Goal: Find specific page/section: Find specific page/section

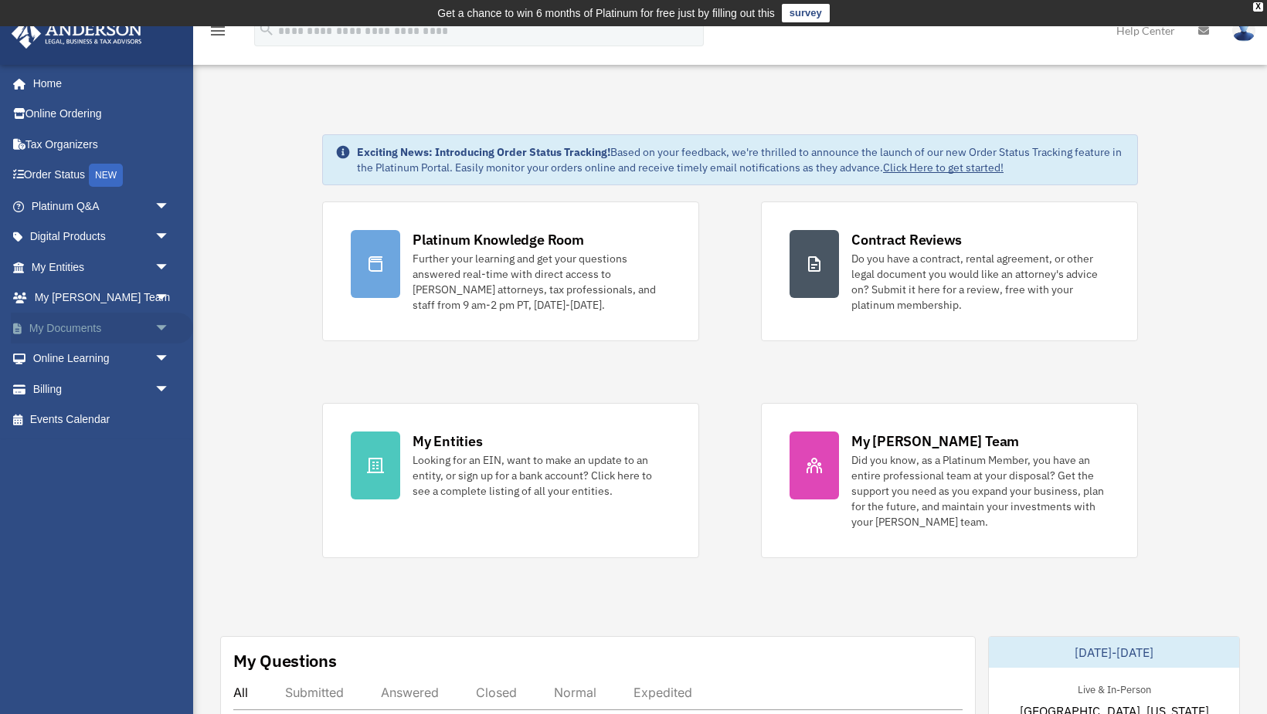
click at [86, 322] on link "My Documents arrow_drop_down" at bounding box center [102, 328] width 182 height 31
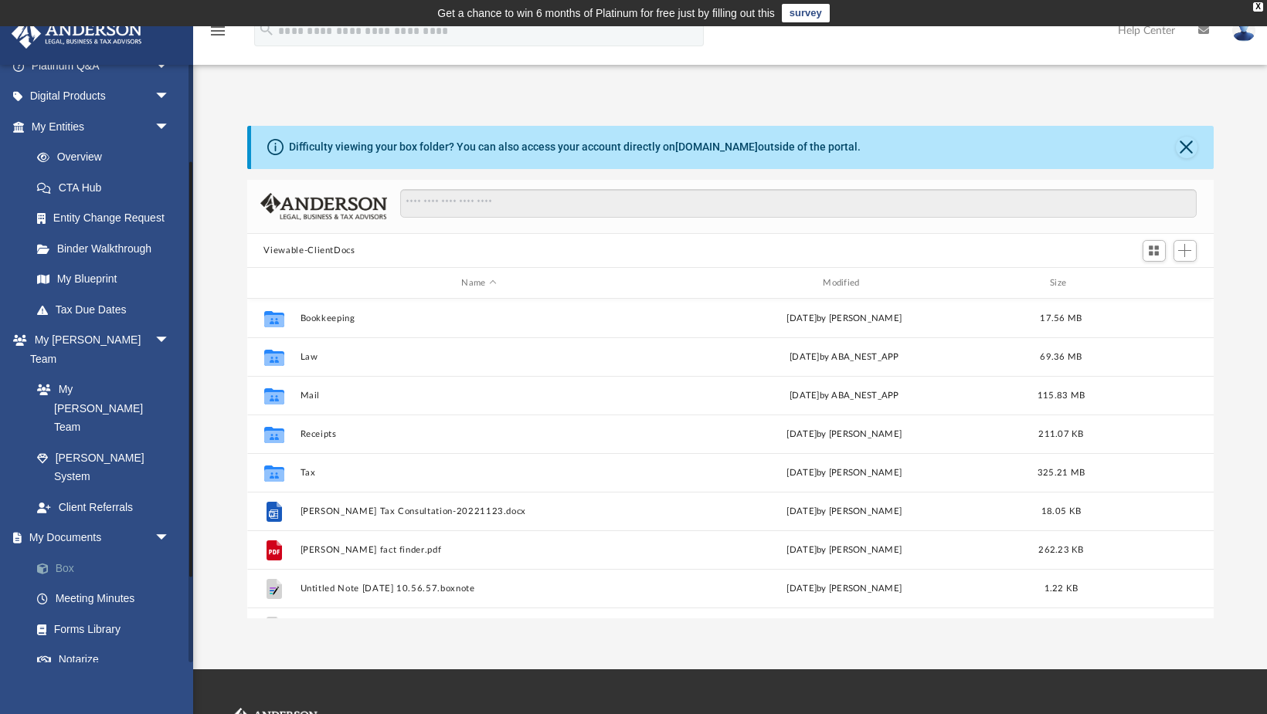
scroll to position [141, 0]
click at [70, 552] on link "Box" at bounding box center [107, 567] width 171 height 31
click at [53, 563] on span at bounding box center [51, 568] width 10 height 11
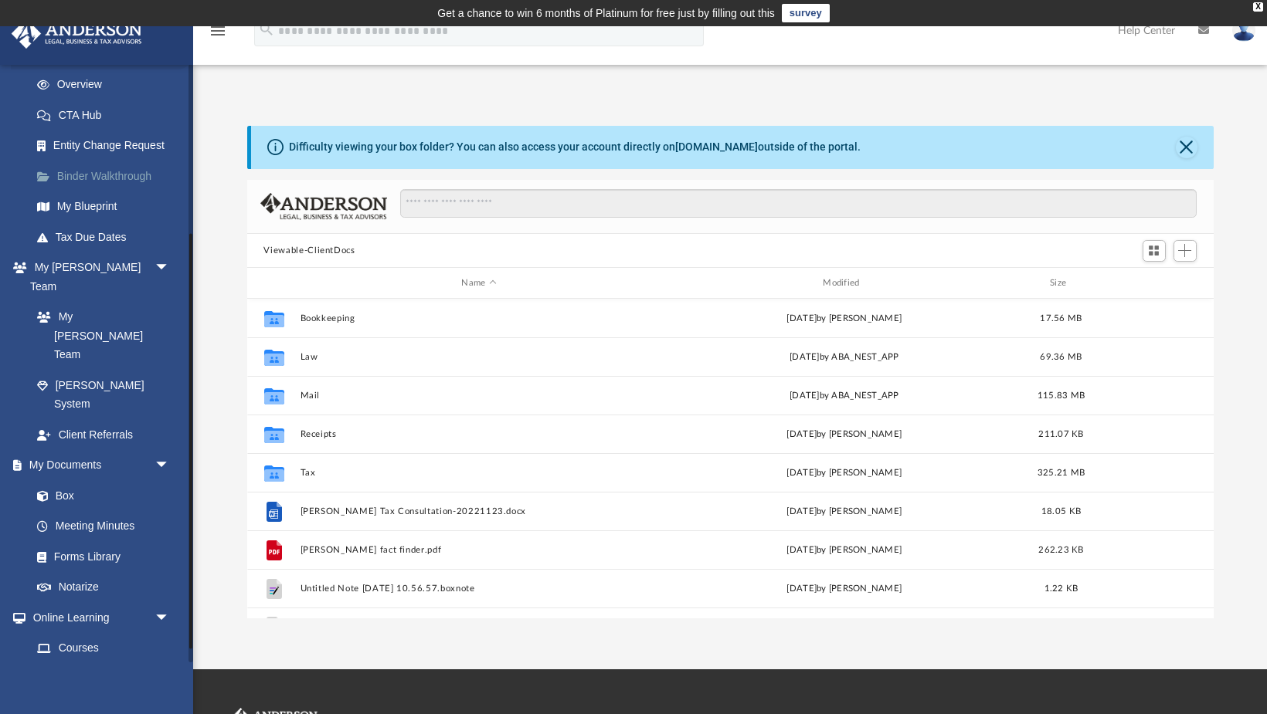
scroll to position [264, 0]
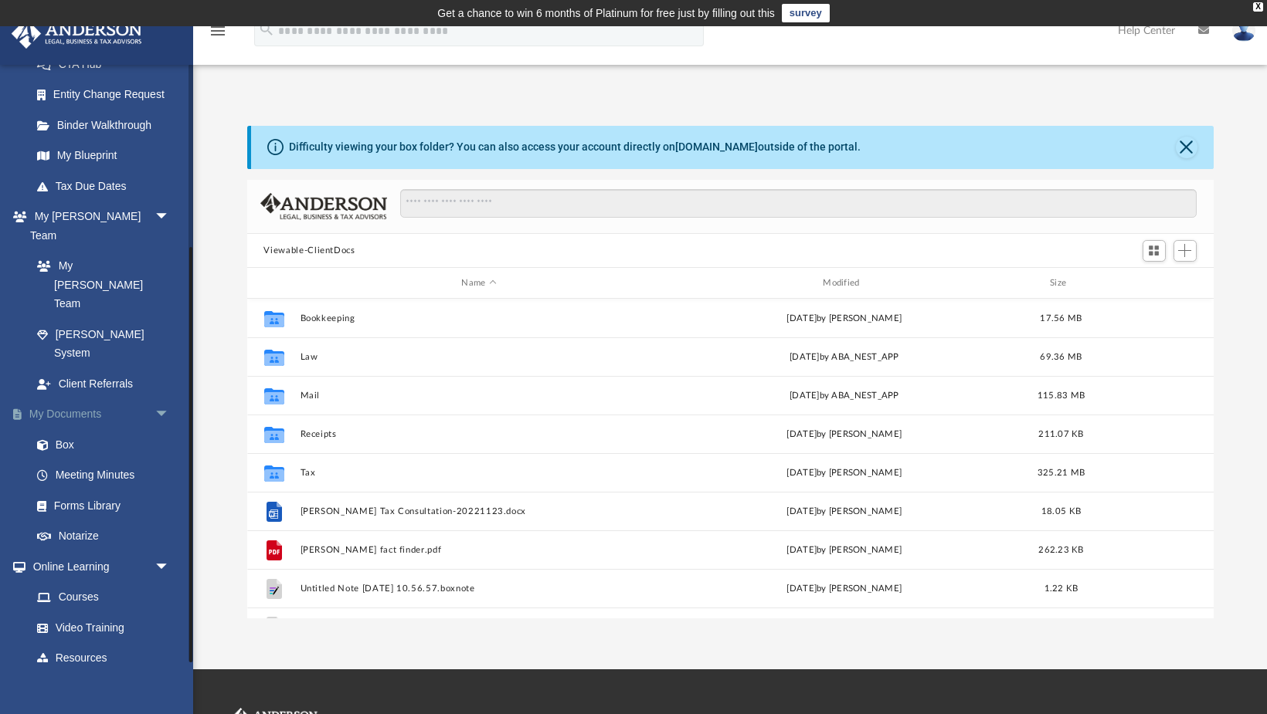
click at [69, 399] on link "My Documents arrow_drop_down" at bounding box center [102, 414] width 182 height 31
click at [79, 460] on link "Meeting Minutes" at bounding box center [107, 475] width 171 height 31
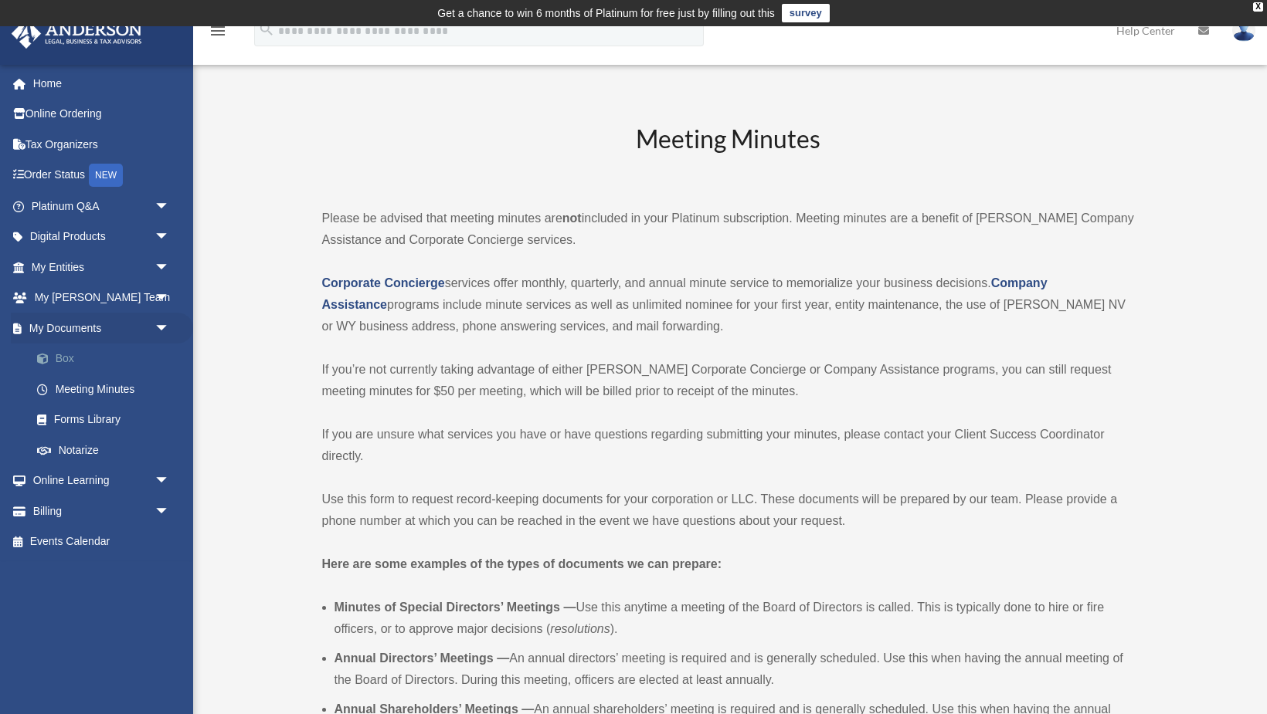
click at [62, 359] on link "Box" at bounding box center [107, 359] width 171 height 31
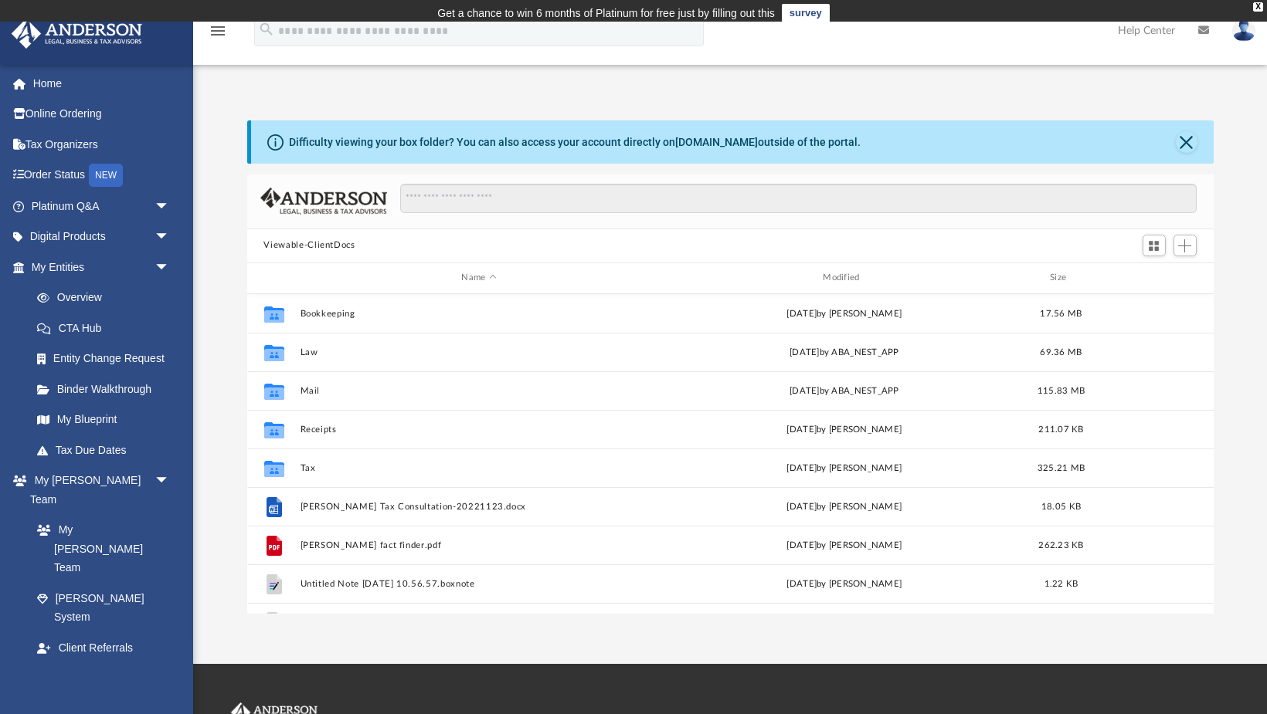
scroll to position [351, 965]
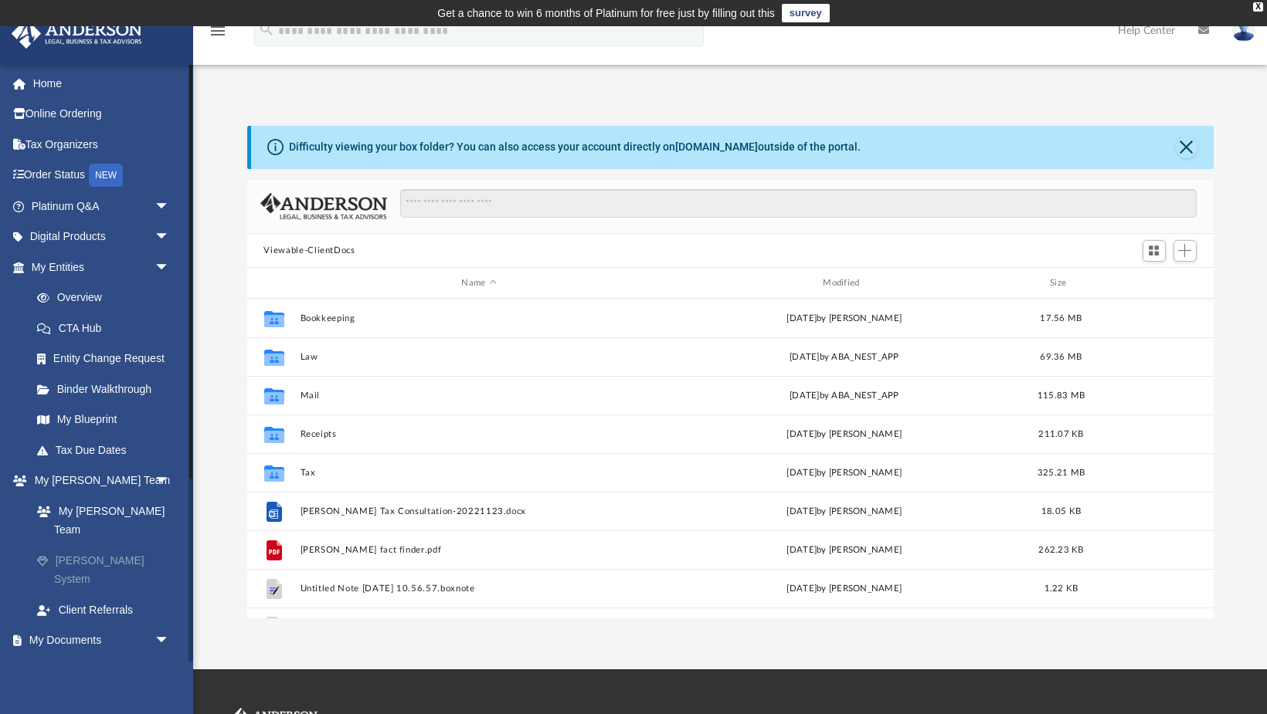
click at [98, 545] on link "[PERSON_NAME] System" at bounding box center [107, 569] width 171 height 49
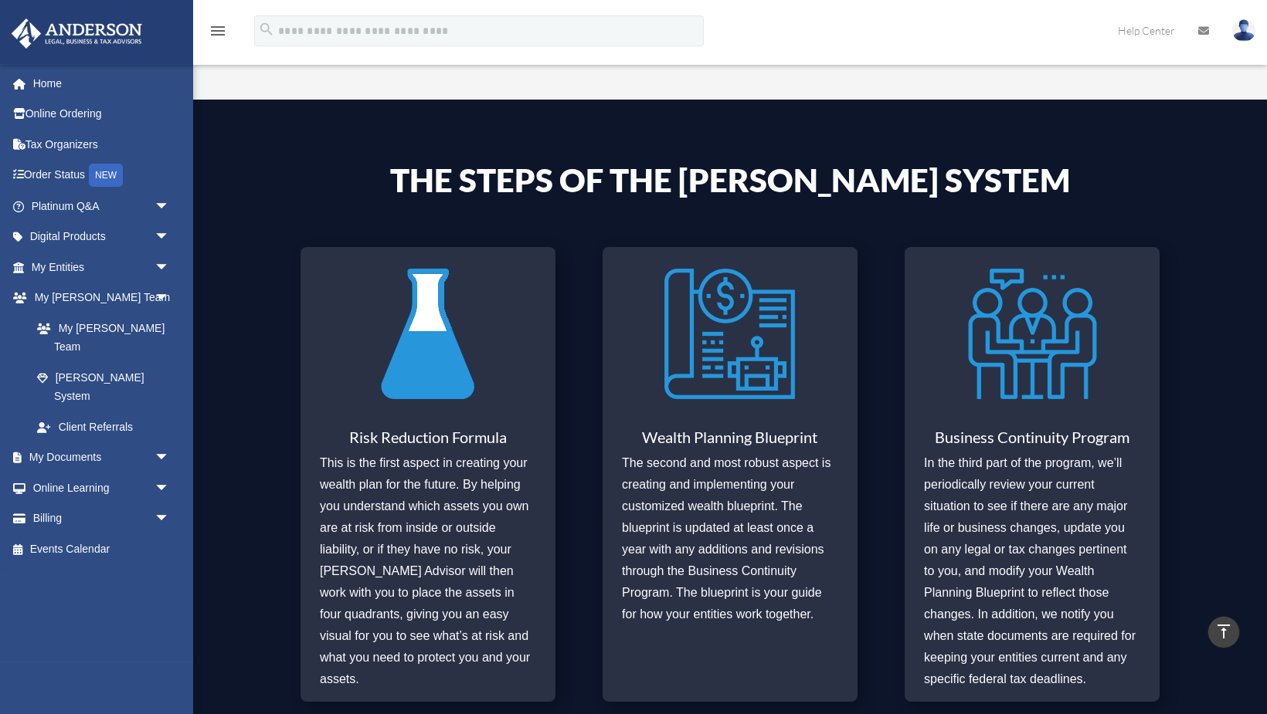
scroll to position [482, 0]
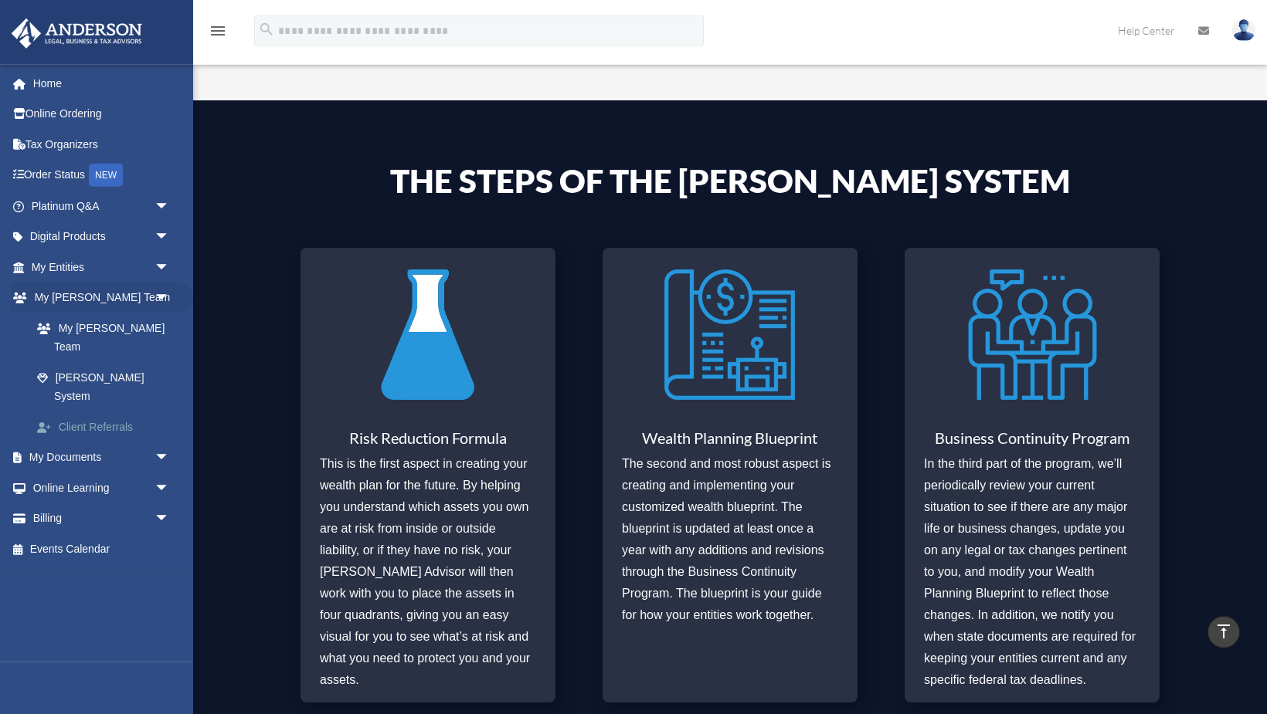
click at [92, 412] on link "Client Referrals" at bounding box center [107, 427] width 171 height 31
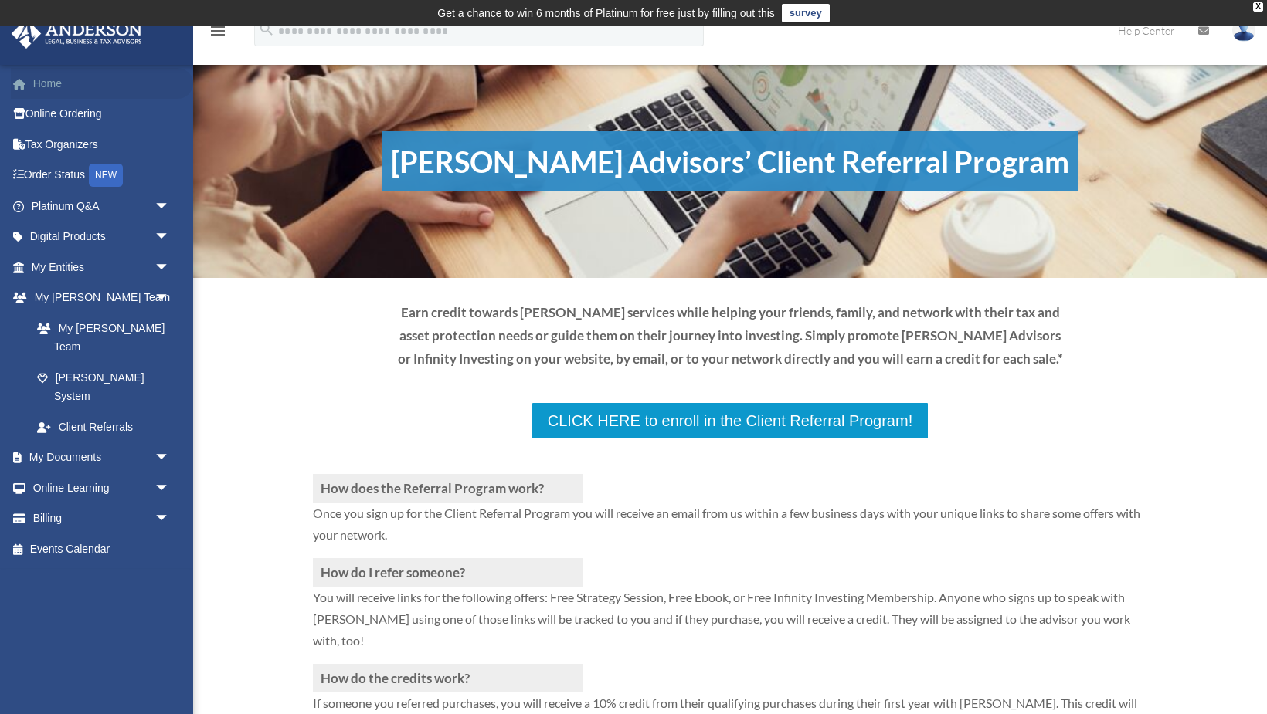
click at [49, 80] on link "Home" at bounding box center [102, 83] width 182 height 31
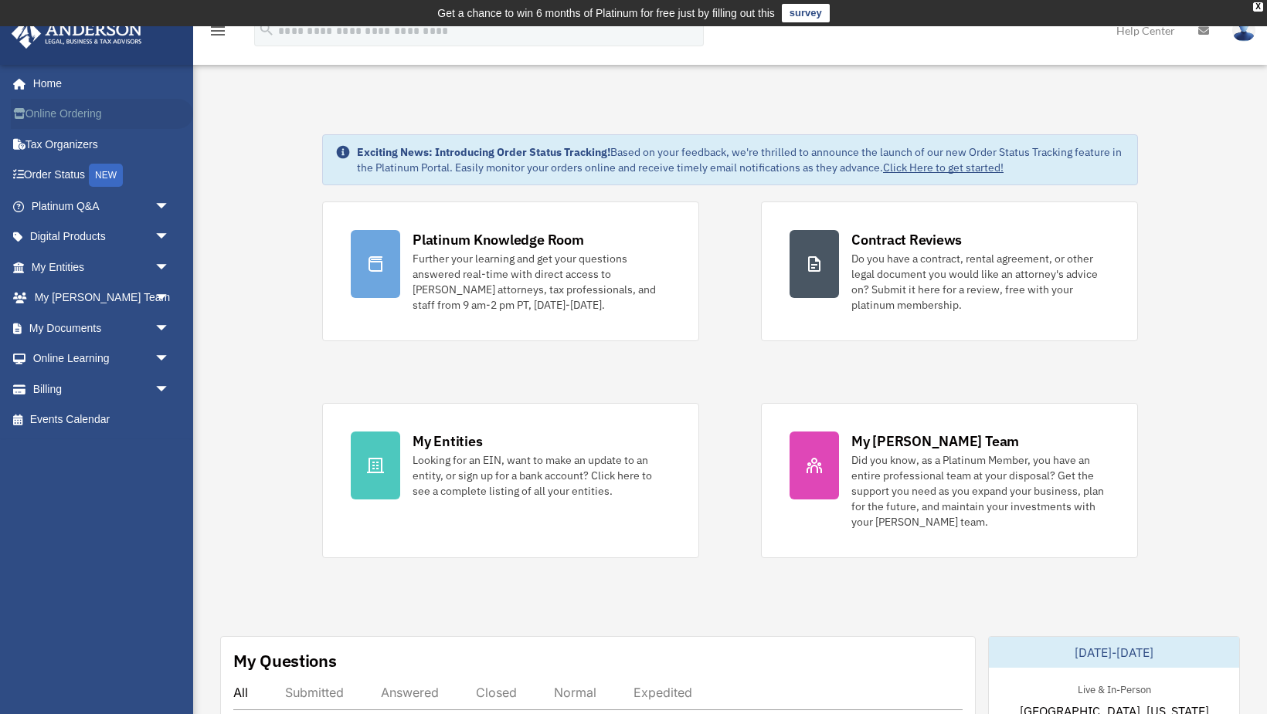
click at [59, 115] on link "Online Ordering" at bounding box center [102, 114] width 182 height 31
click at [52, 202] on link "Platinum Q&A arrow_drop_down" at bounding box center [102, 206] width 182 height 31
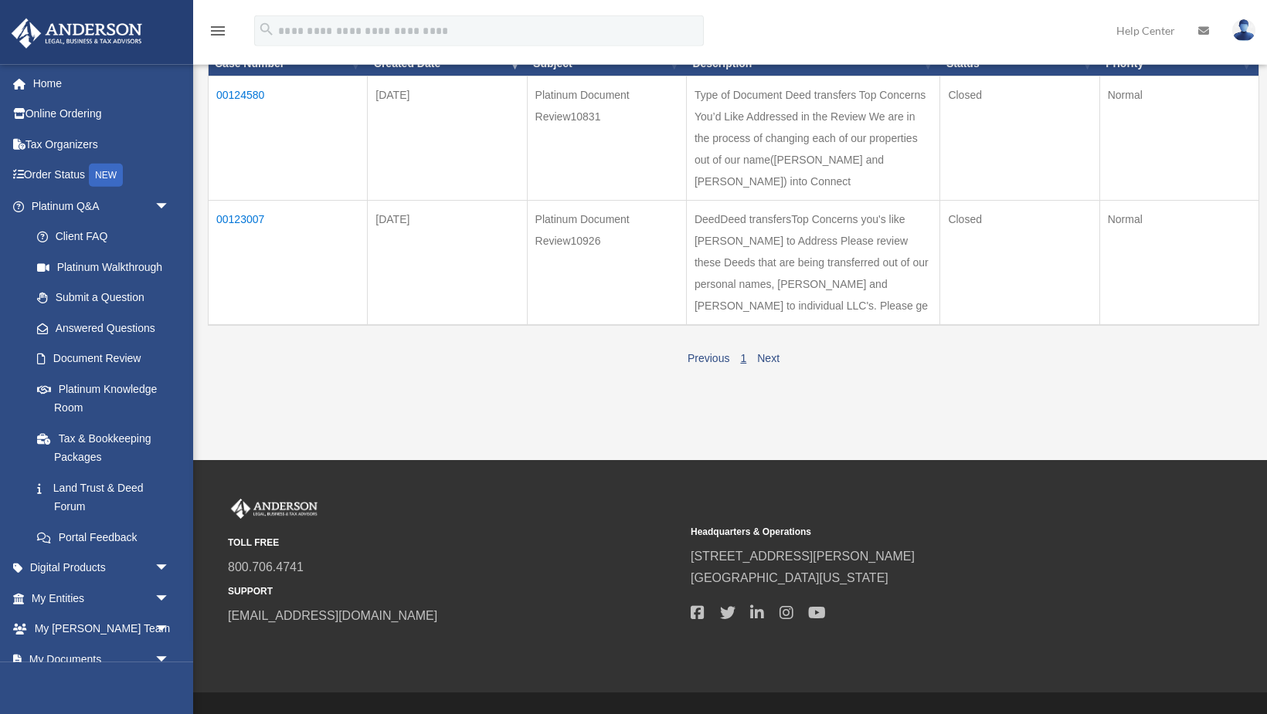
scroll to position [241, 0]
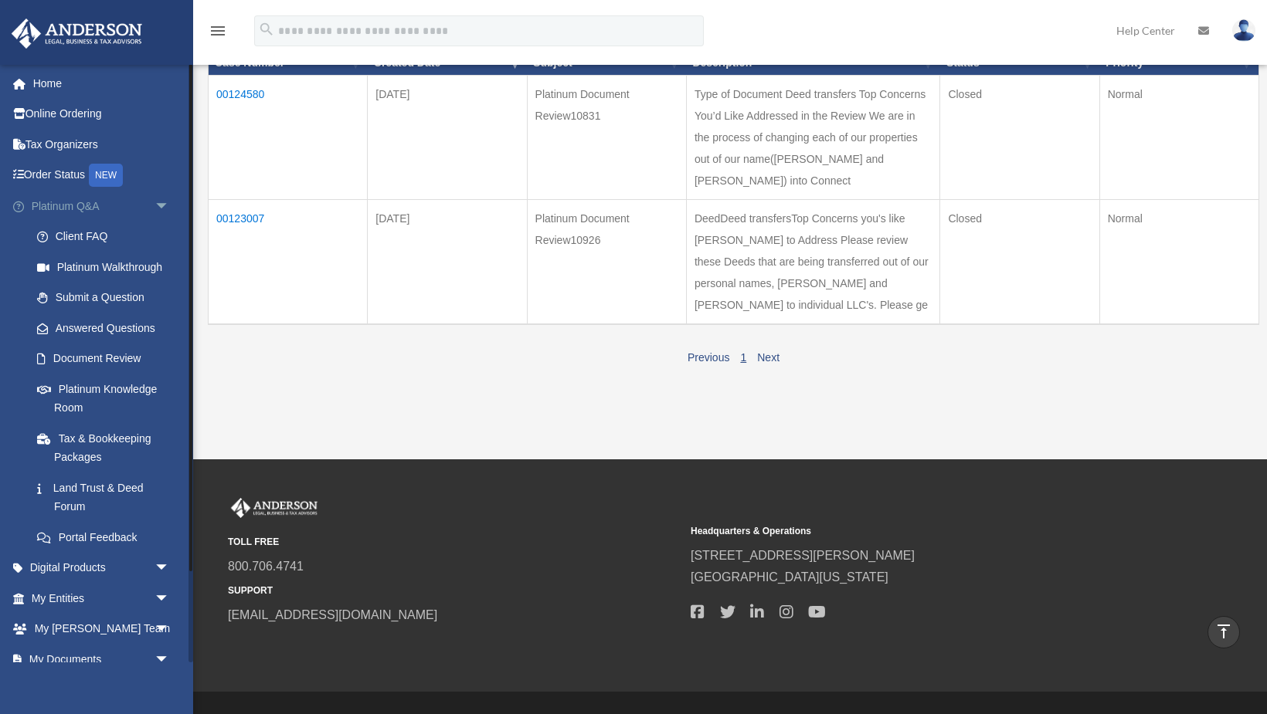
click at [163, 203] on span "arrow_drop_down" at bounding box center [169, 207] width 31 height 32
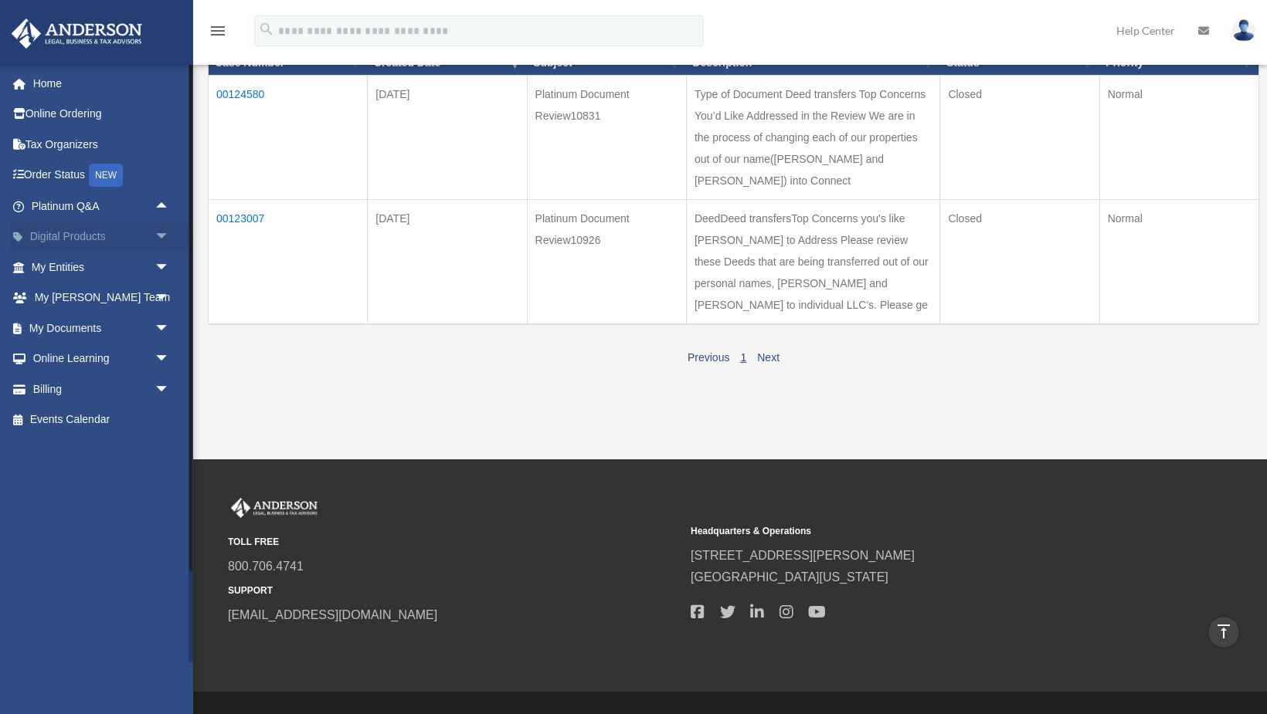
click at [164, 232] on span "arrow_drop_down" at bounding box center [169, 238] width 31 height 32
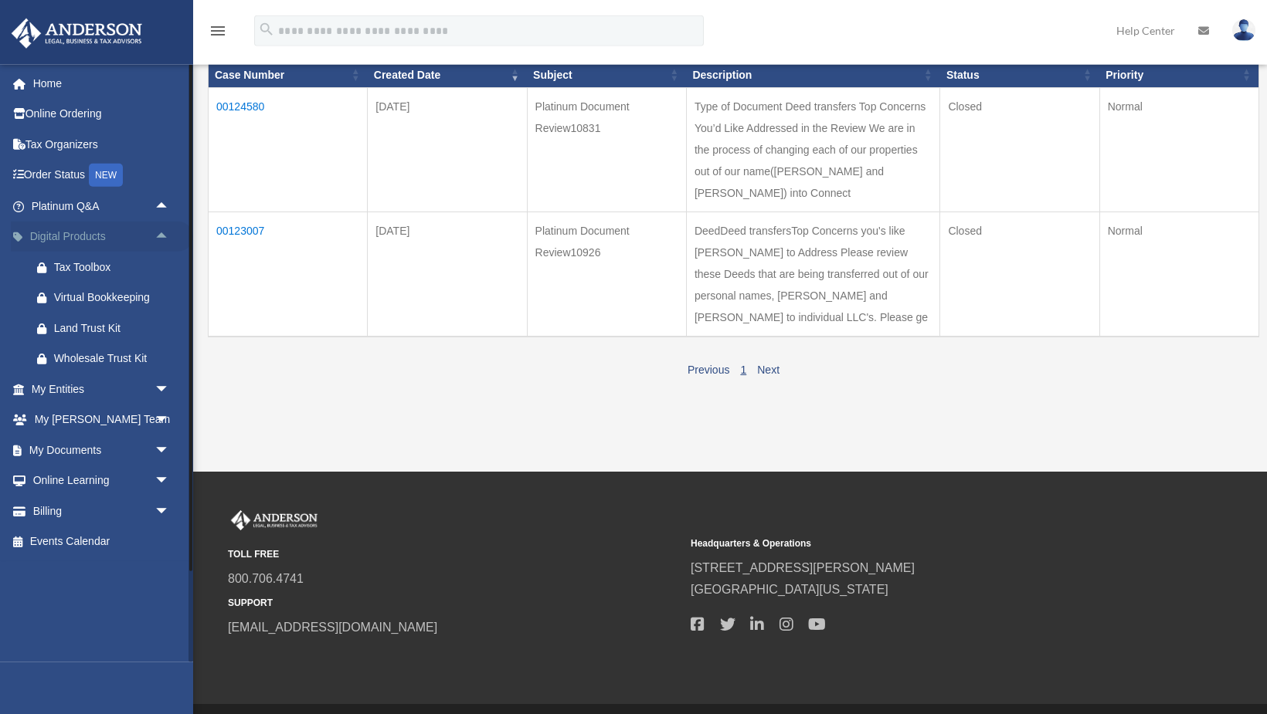
scroll to position [229, 0]
click at [163, 235] on span "arrow_drop_up" at bounding box center [169, 238] width 31 height 32
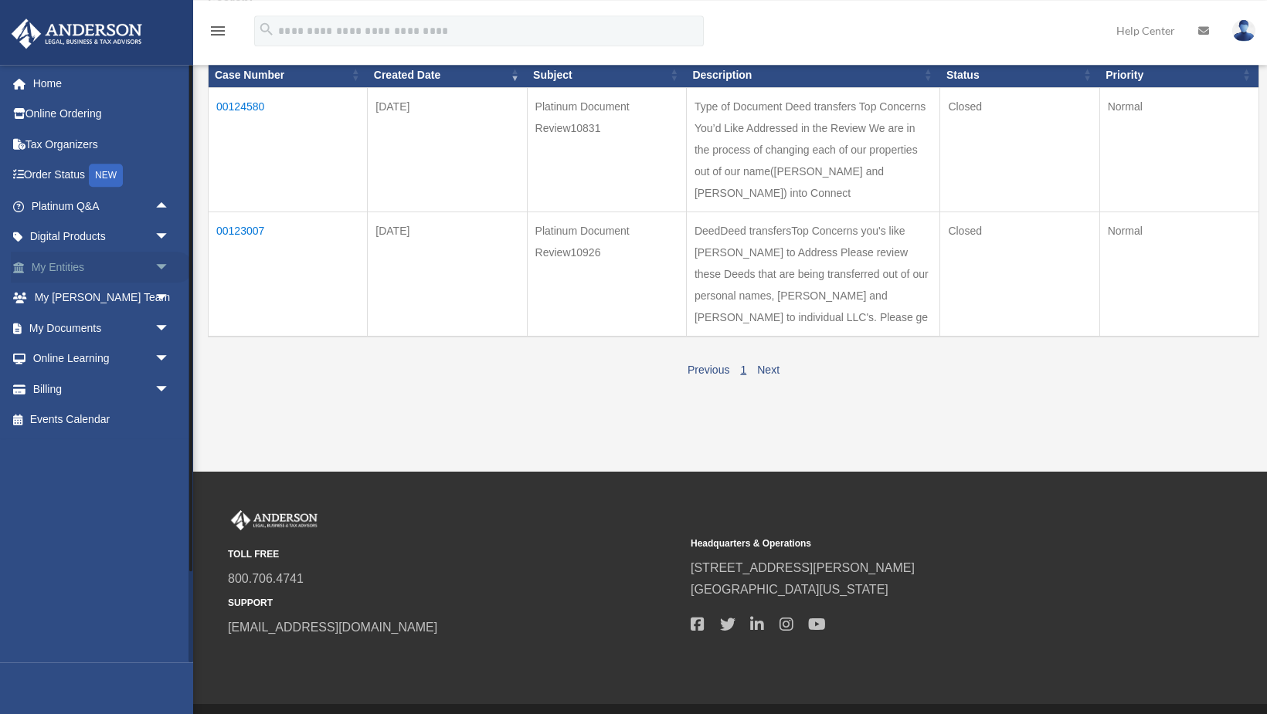
click at [161, 264] on span "arrow_drop_down" at bounding box center [169, 268] width 31 height 32
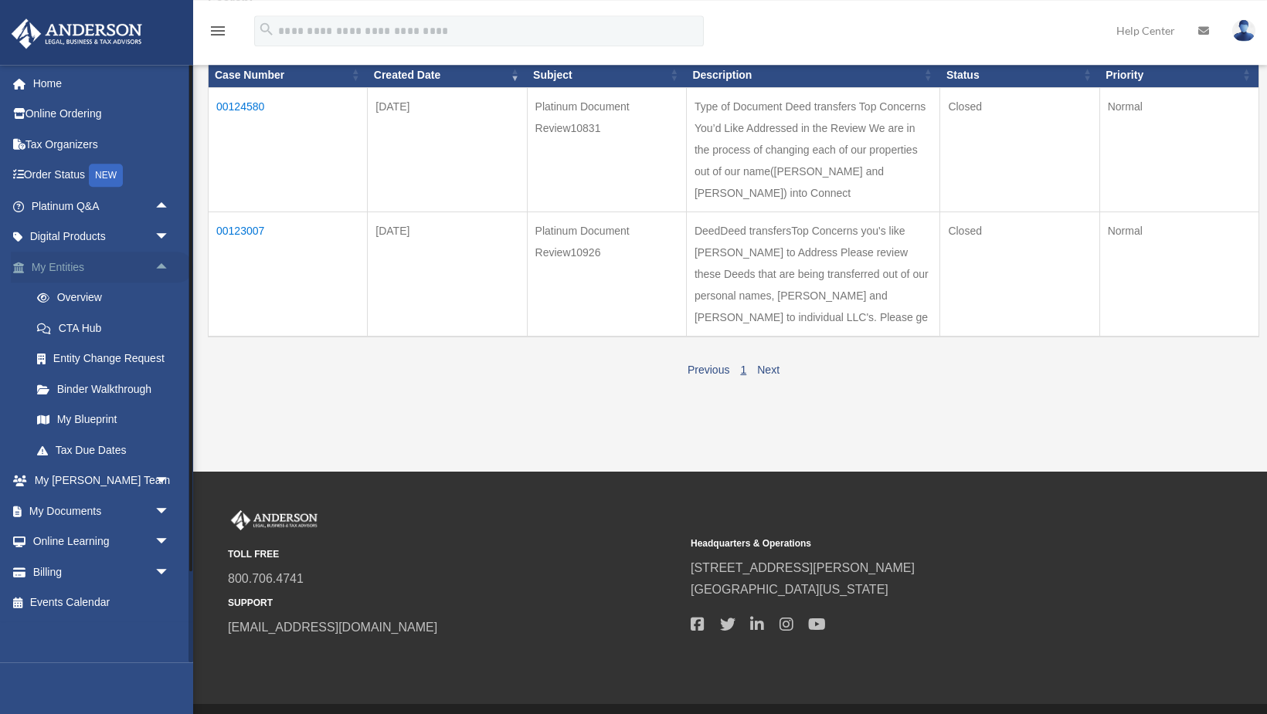
click at [163, 264] on span "arrow_drop_up" at bounding box center [169, 268] width 31 height 32
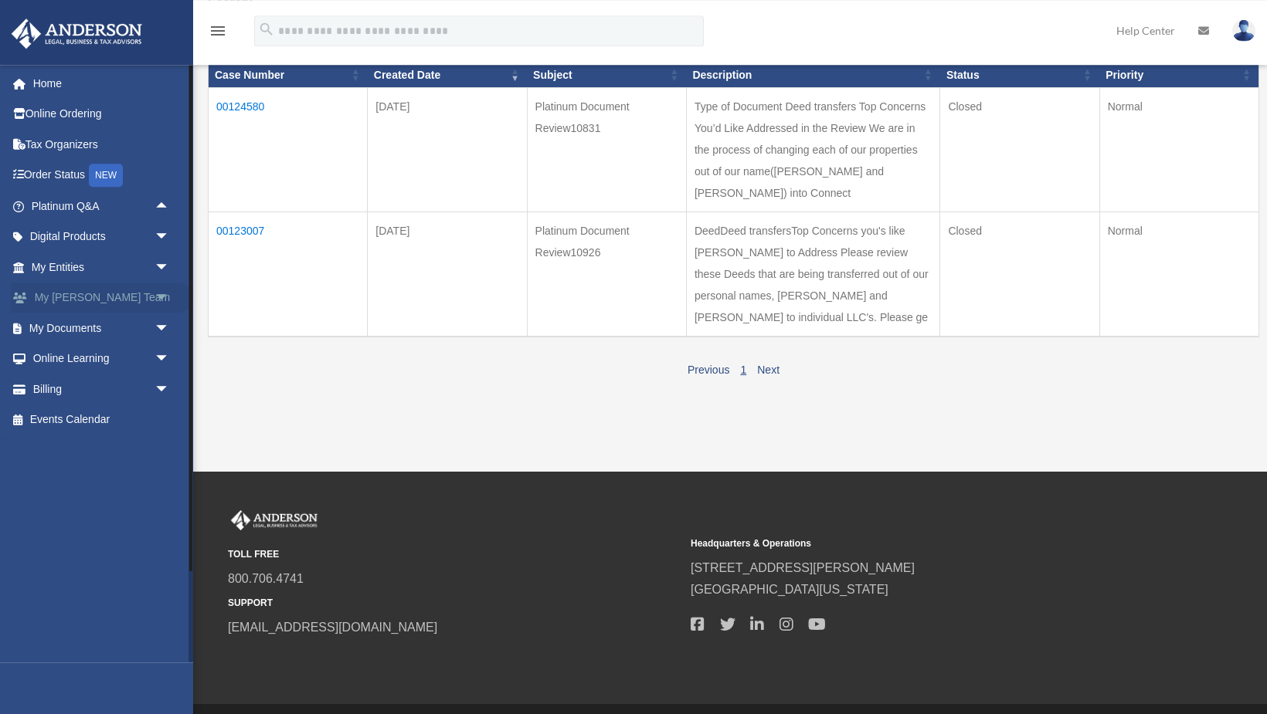
click at [165, 297] on span "arrow_drop_down" at bounding box center [169, 299] width 31 height 32
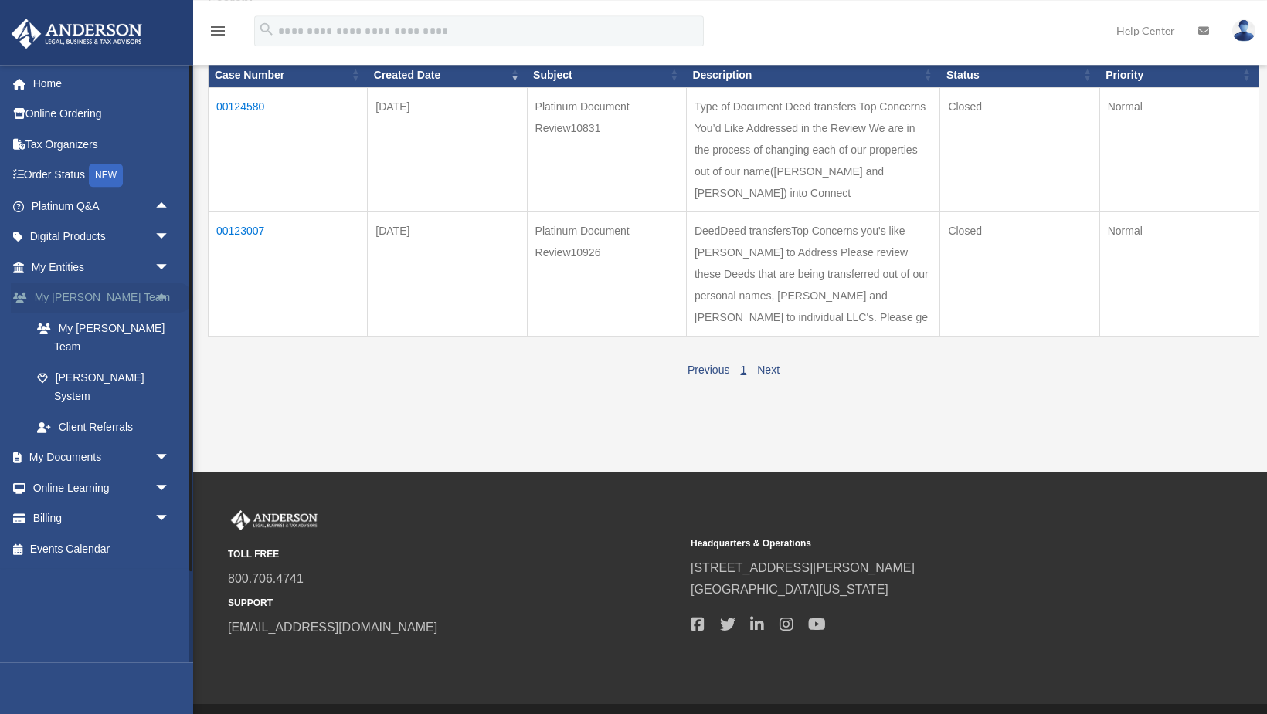
click at [161, 295] on span "arrow_drop_up" at bounding box center [169, 299] width 31 height 32
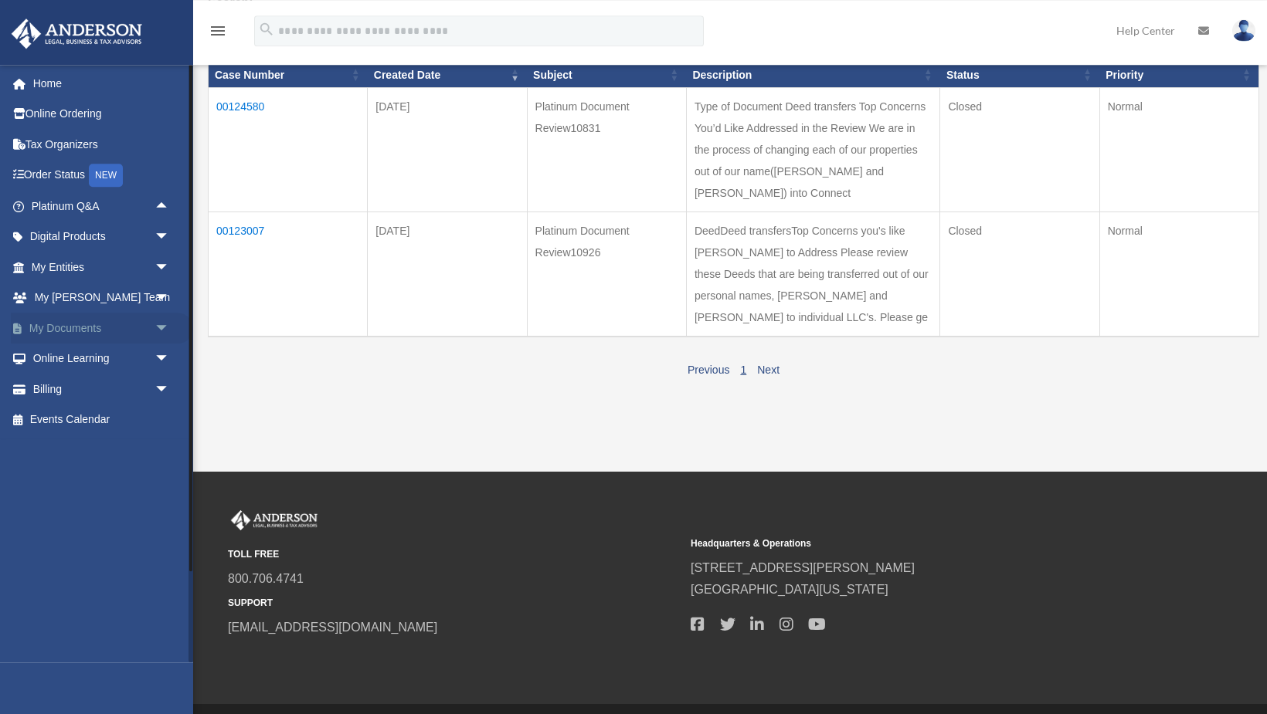
click at [161, 327] on span "arrow_drop_down" at bounding box center [169, 329] width 31 height 32
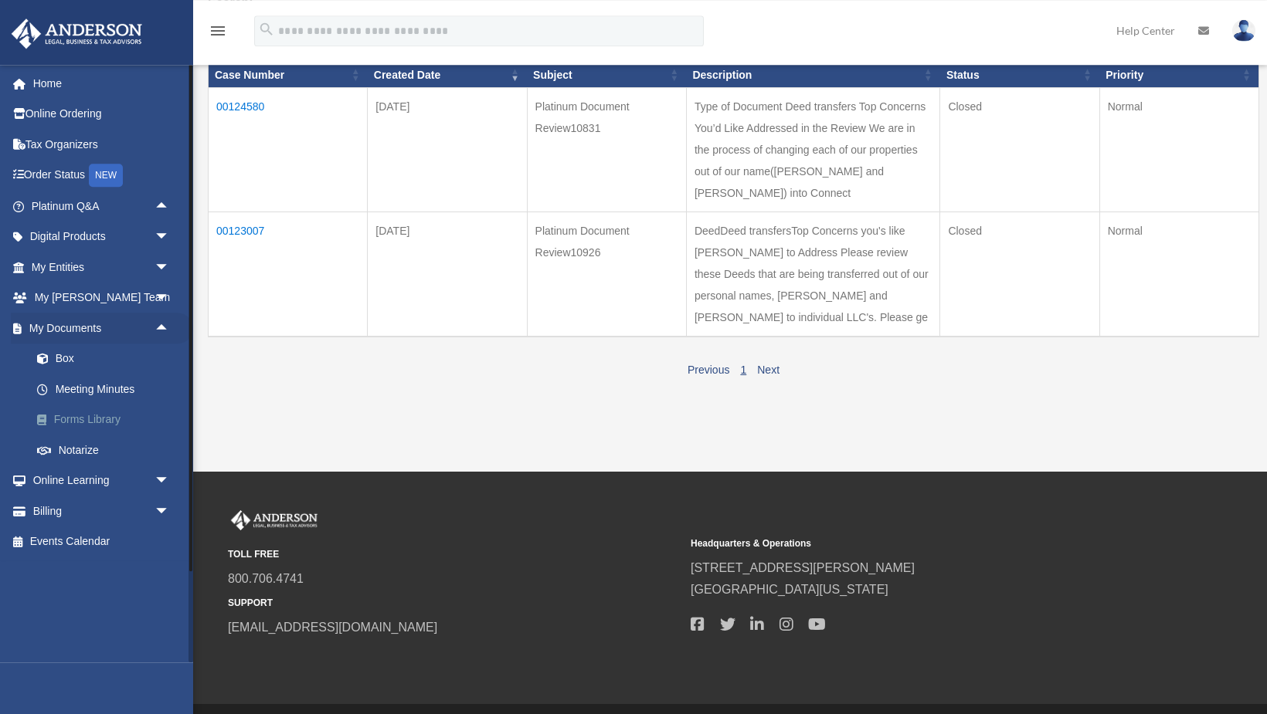
click at [101, 417] on link "Forms Library" at bounding box center [107, 420] width 171 height 31
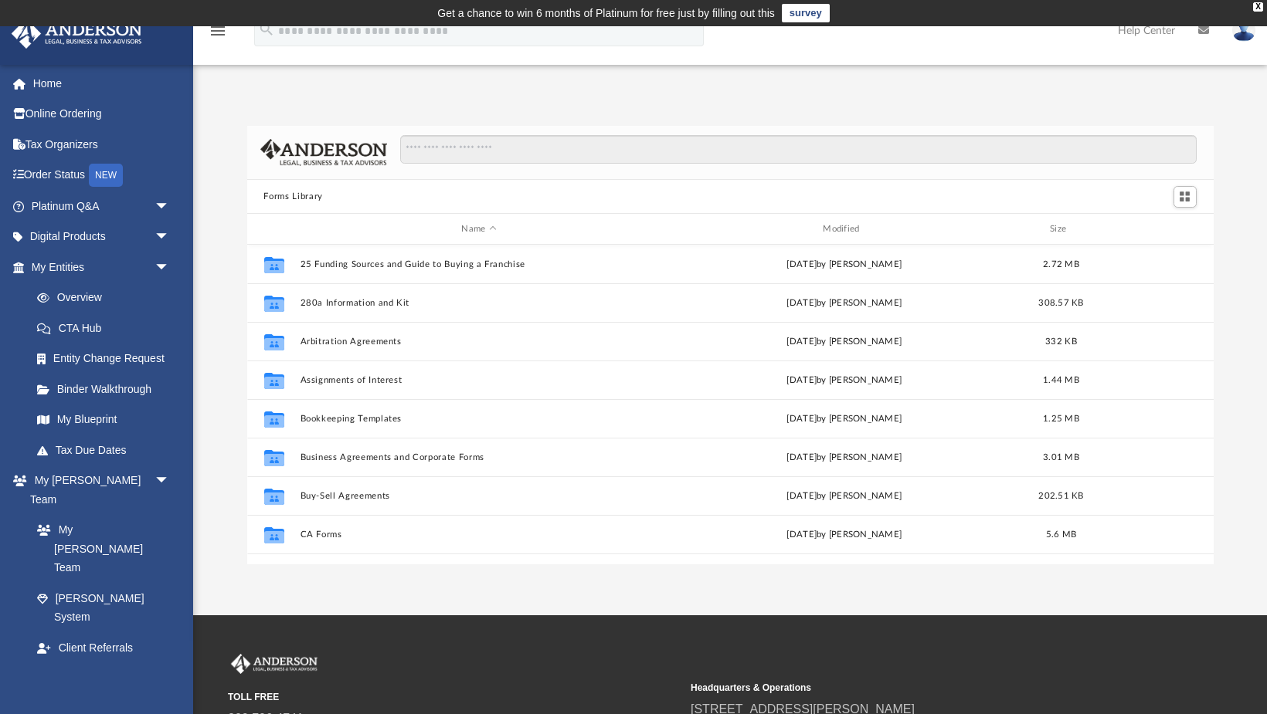
click at [1207, 31] on icon at bounding box center [1203, 30] width 11 height 11
click at [804, 15] on link "survey" at bounding box center [806, 13] width 48 height 19
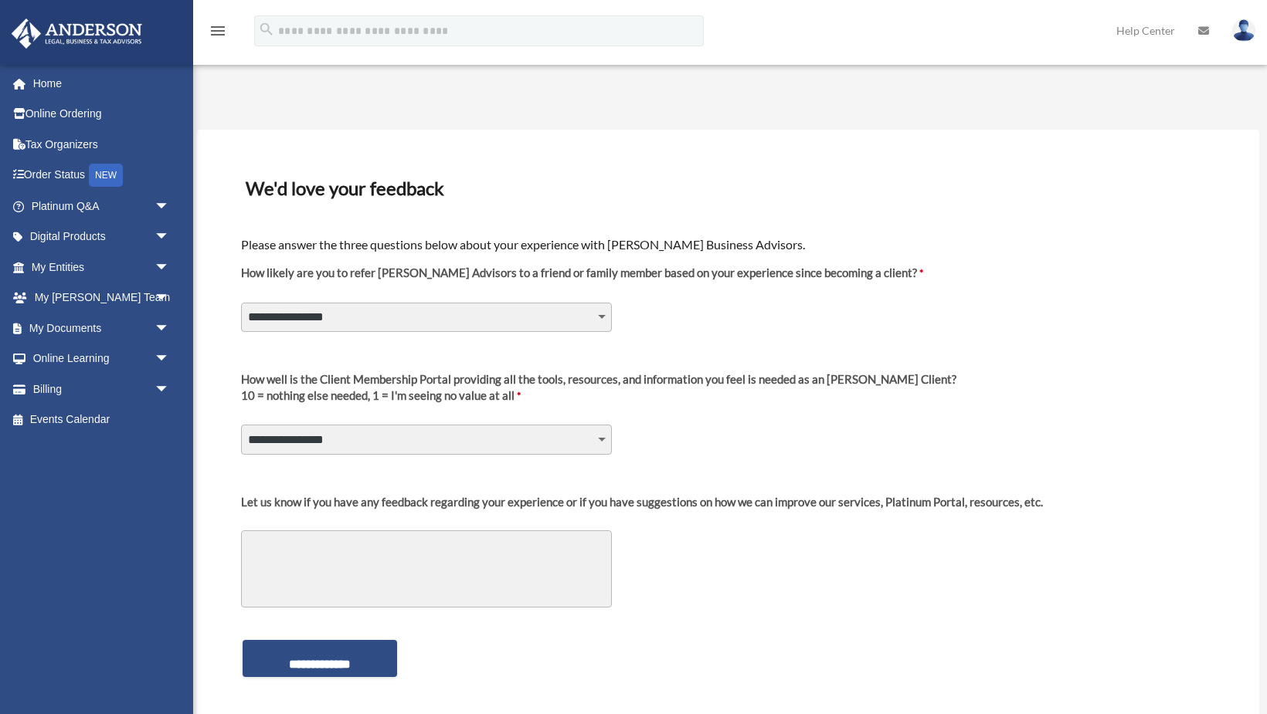
click at [215, 29] on icon "menu" at bounding box center [218, 31] width 19 height 19
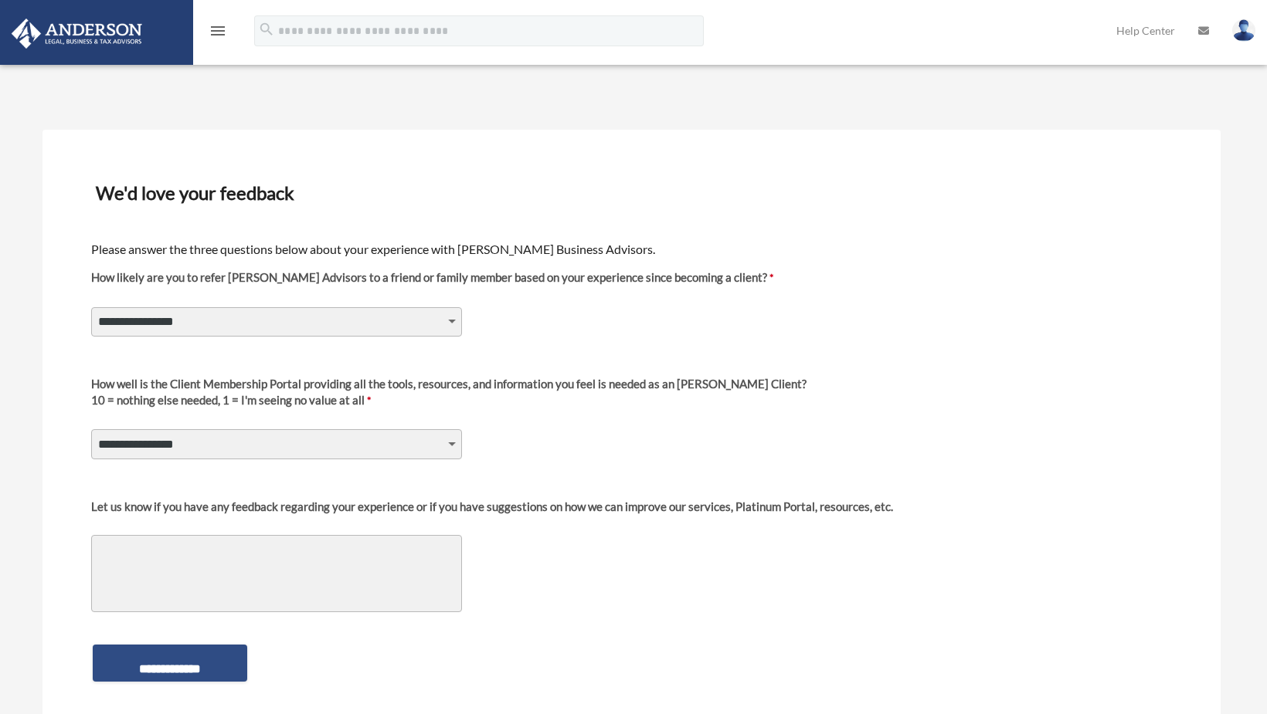
click at [217, 30] on icon "menu" at bounding box center [218, 31] width 19 height 19
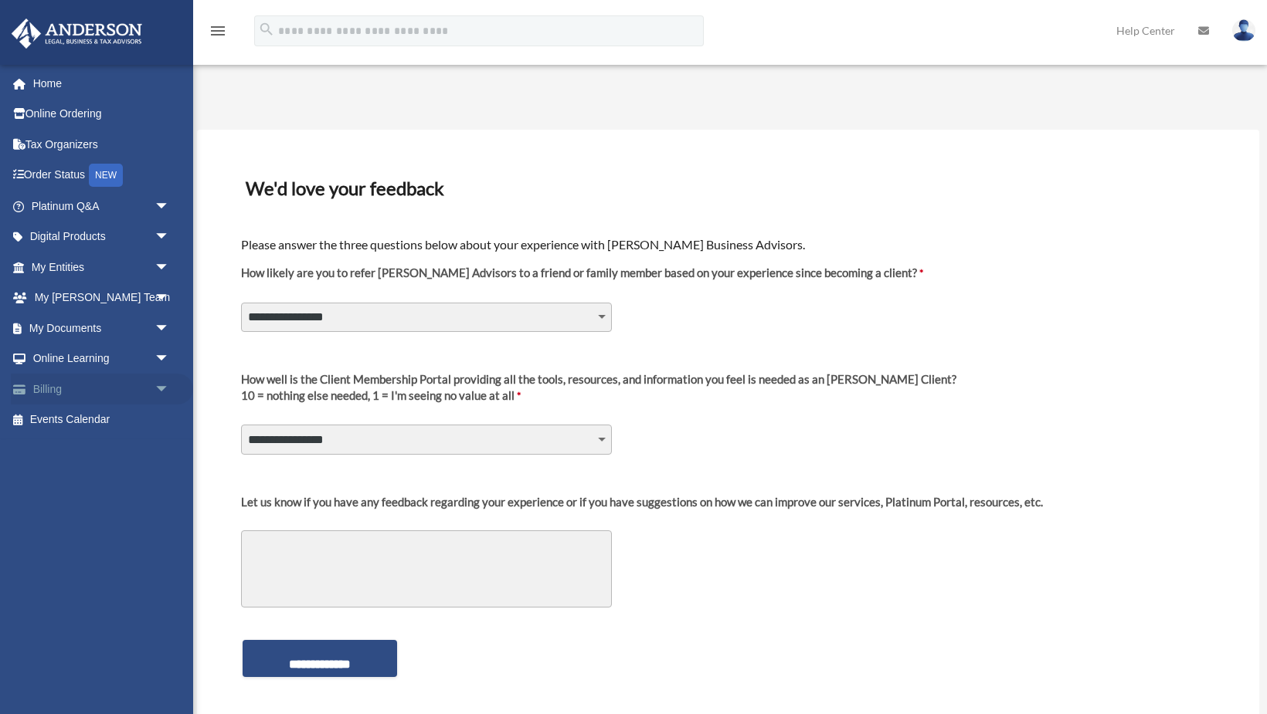
click at [163, 387] on span "arrow_drop_down" at bounding box center [169, 390] width 31 height 32
click at [160, 388] on span "arrow_drop_up" at bounding box center [169, 390] width 31 height 32
click at [160, 358] on span "arrow_drop_down" at bounding box center [169, 360] width 31 height 32
click at [160, 355] on span "arrow_drop_up" at bounding box center [169, 360] width 31 height 32
click at [1161, 30] on link "Help Center" at bounding box center [1145, 30] width 82 height 61
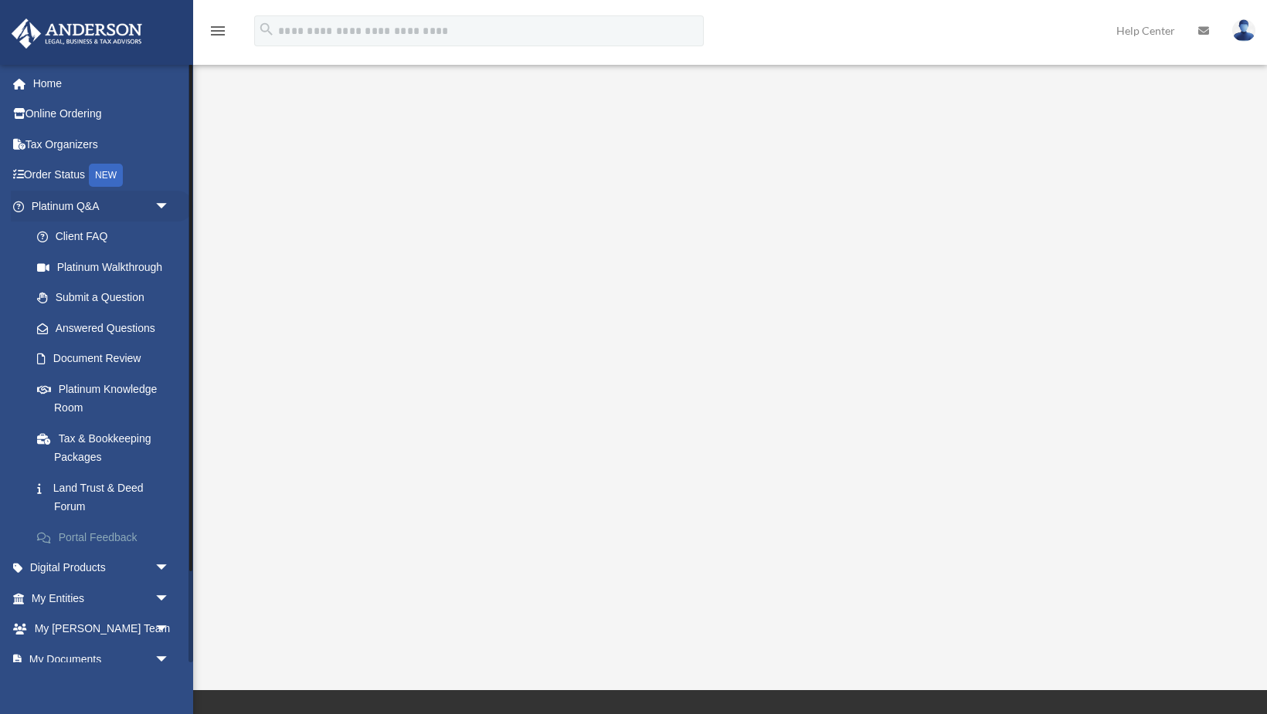
click at [98, 533] on link "Portal Feedback" at bounding box center [107, 537] width 171 height 31
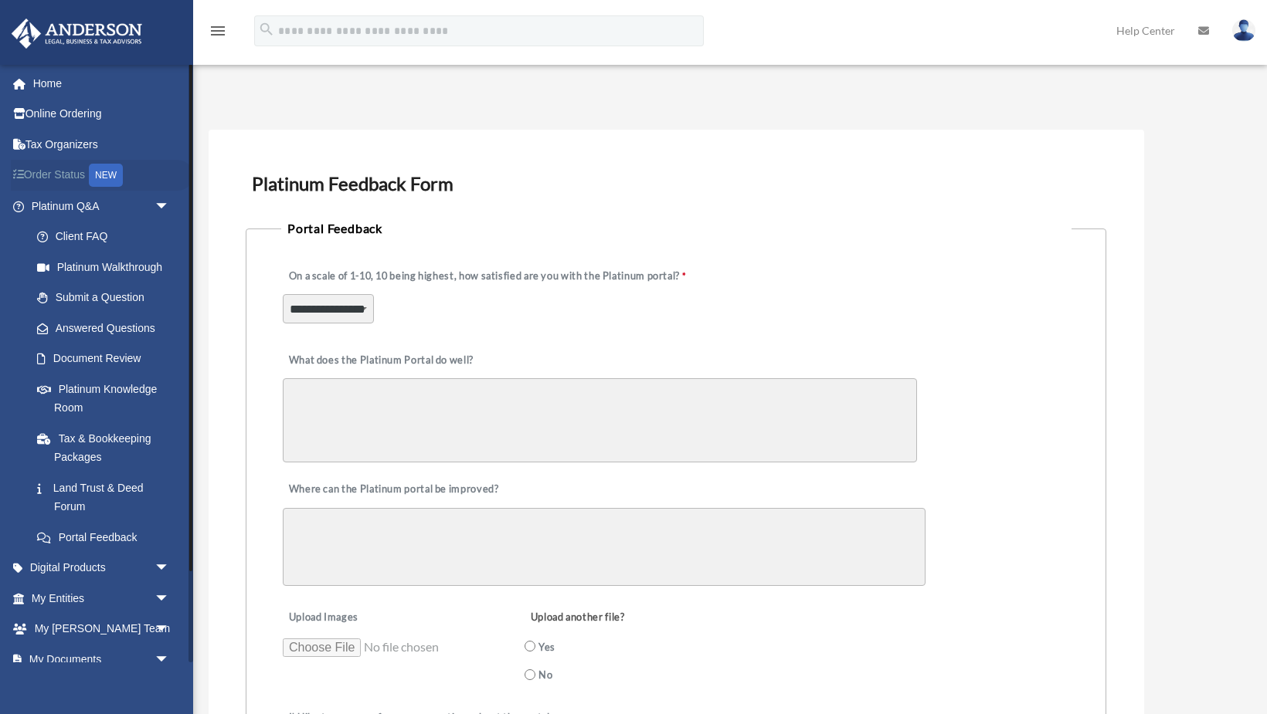
click at [42, 168] on link "Order Status NEW" at bounding box center [102, 176] width 182 height 32
click at [142, 563] on link "Digital Products arrow_drop_down" at bounding box center [102, 568] width 182 height 31
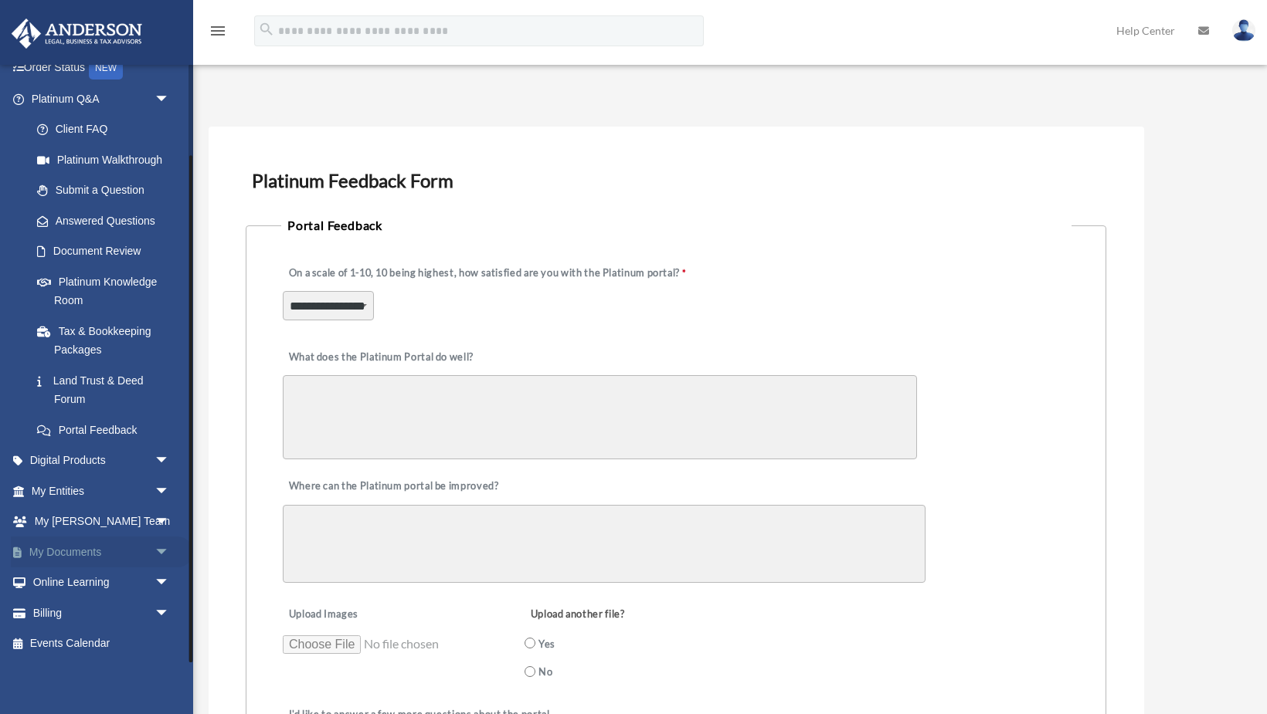
scroll to position [3, 0]
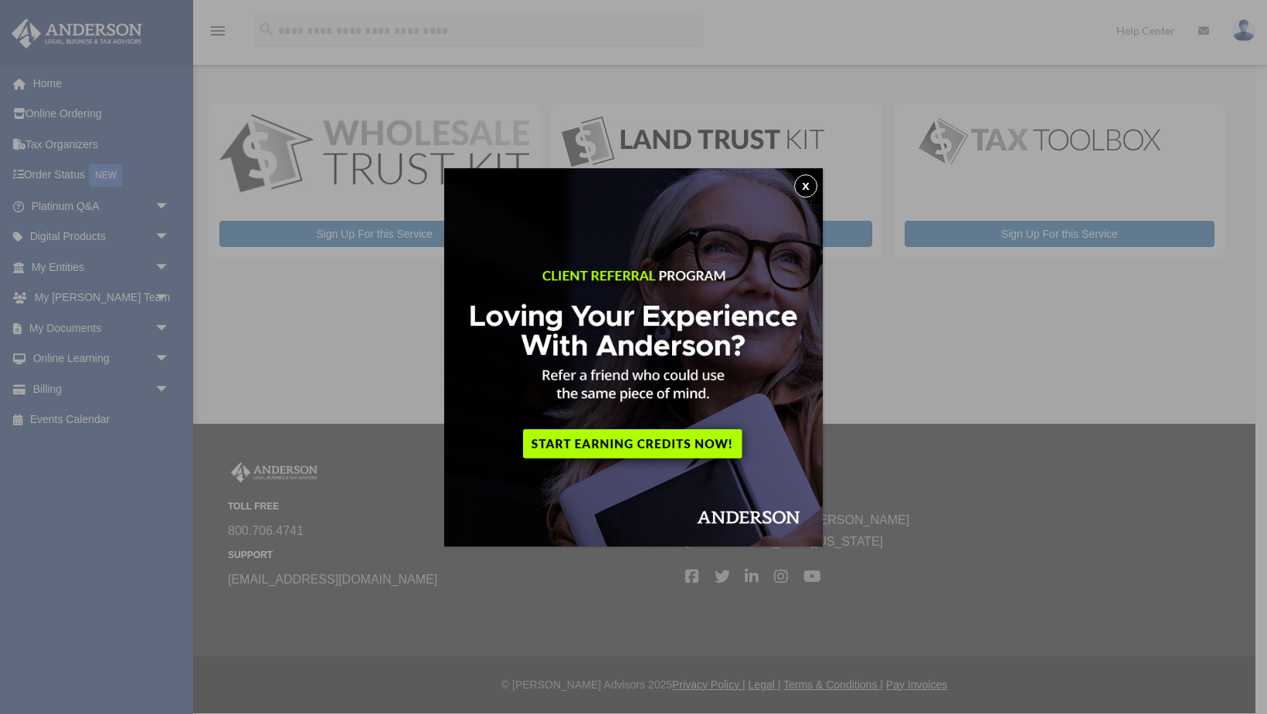
click at [805, 182] on button "x" at bounding box center [805, 186] width 23 height 23
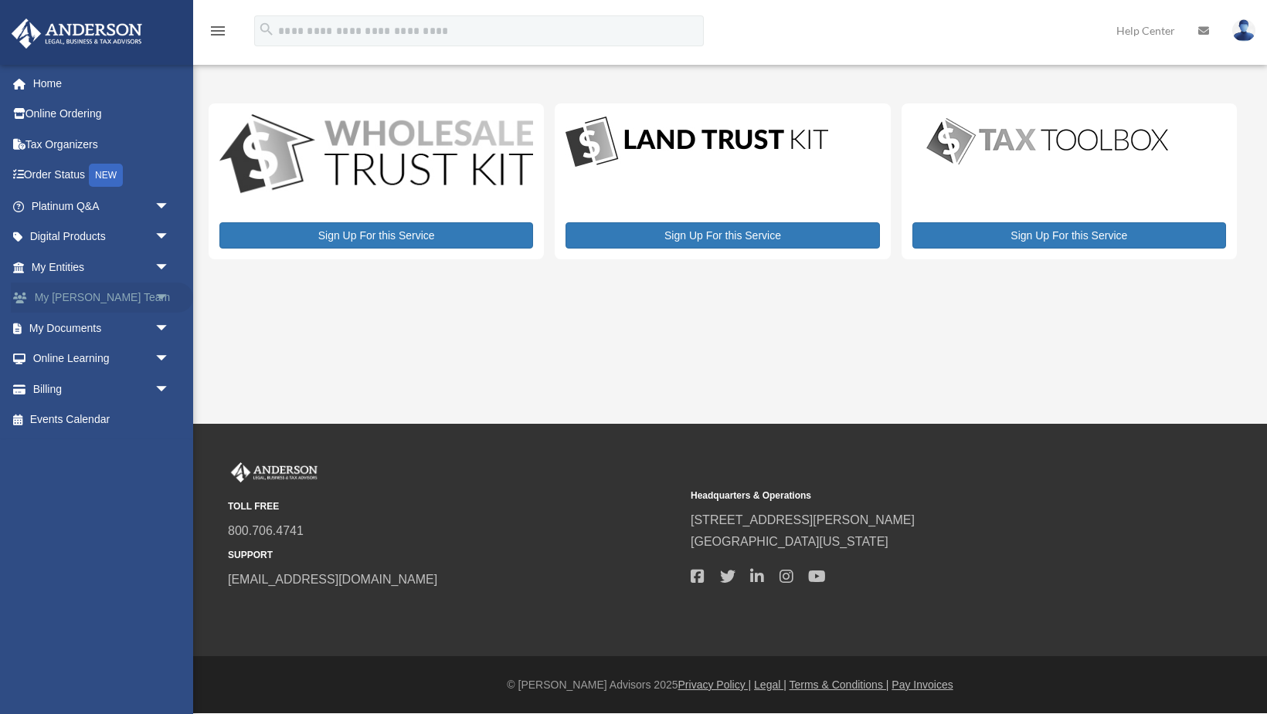
click at [165, 295] on span "arrow_drop_down" at bounding box center [169, 299] width 31 height 32
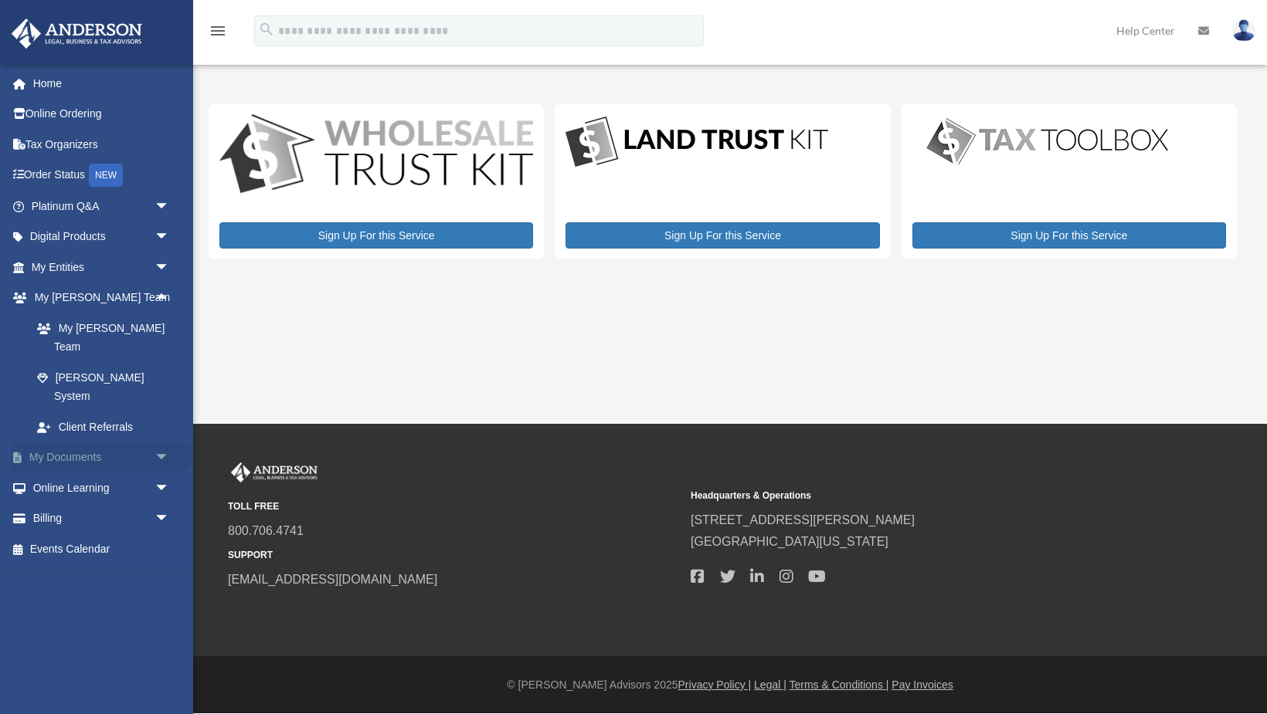
click at [86, 443] on link "My Documents arrow_drop_down" at bounding box center [102, 458] width 182 height 31
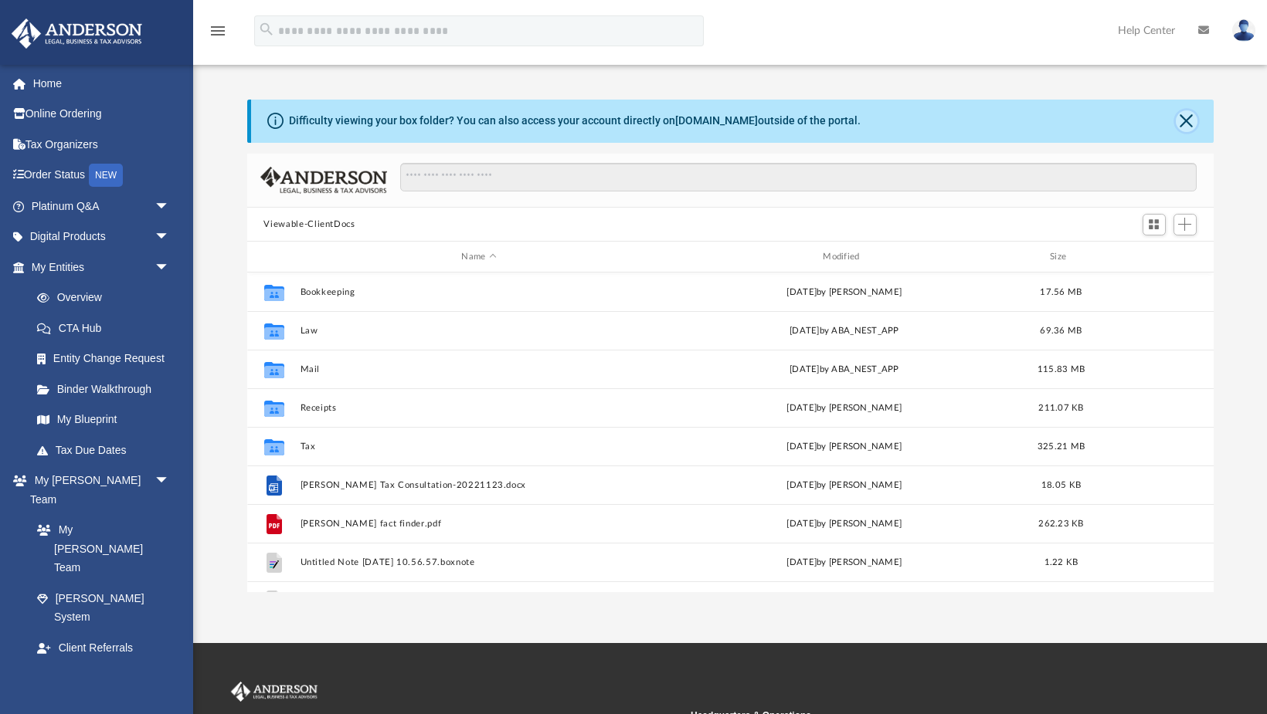
click at [1185, 120] on button "Close" at bounding box center [1186, 121] width 22 height 22
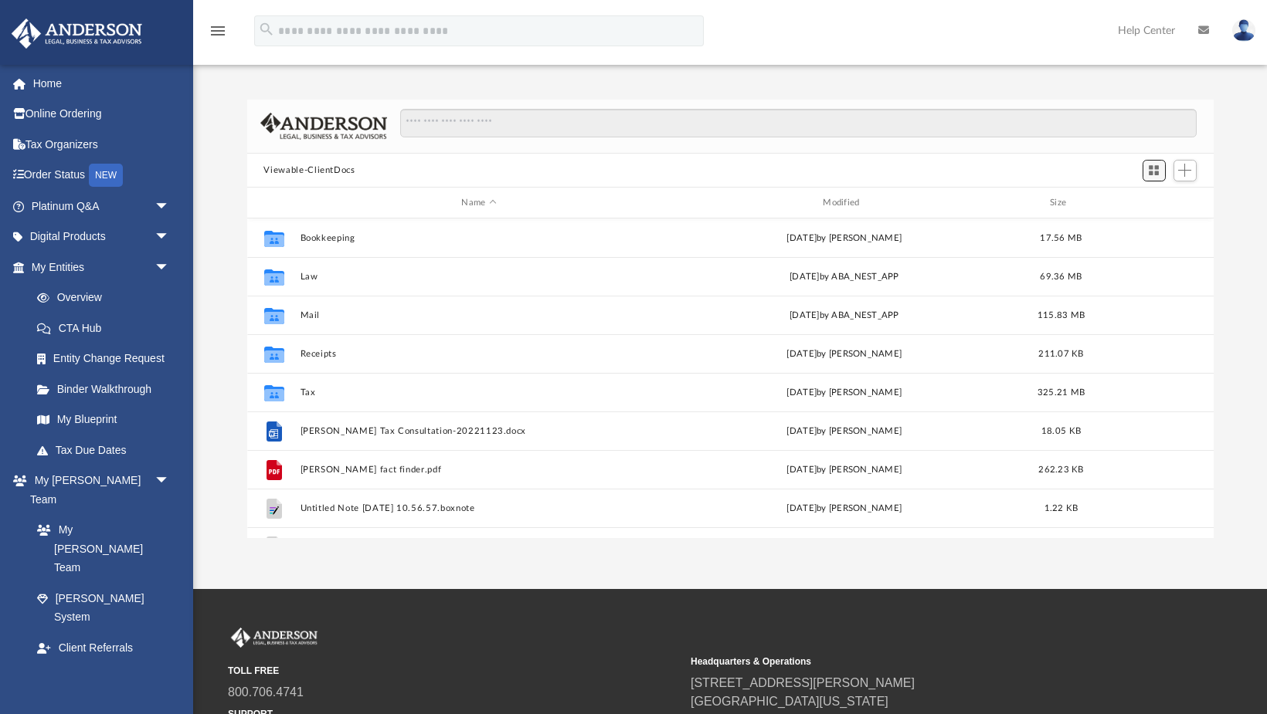
click at [1150, 168] on span "Switch to Grid View" at bounding box center [1153, 170] width 13 height 13
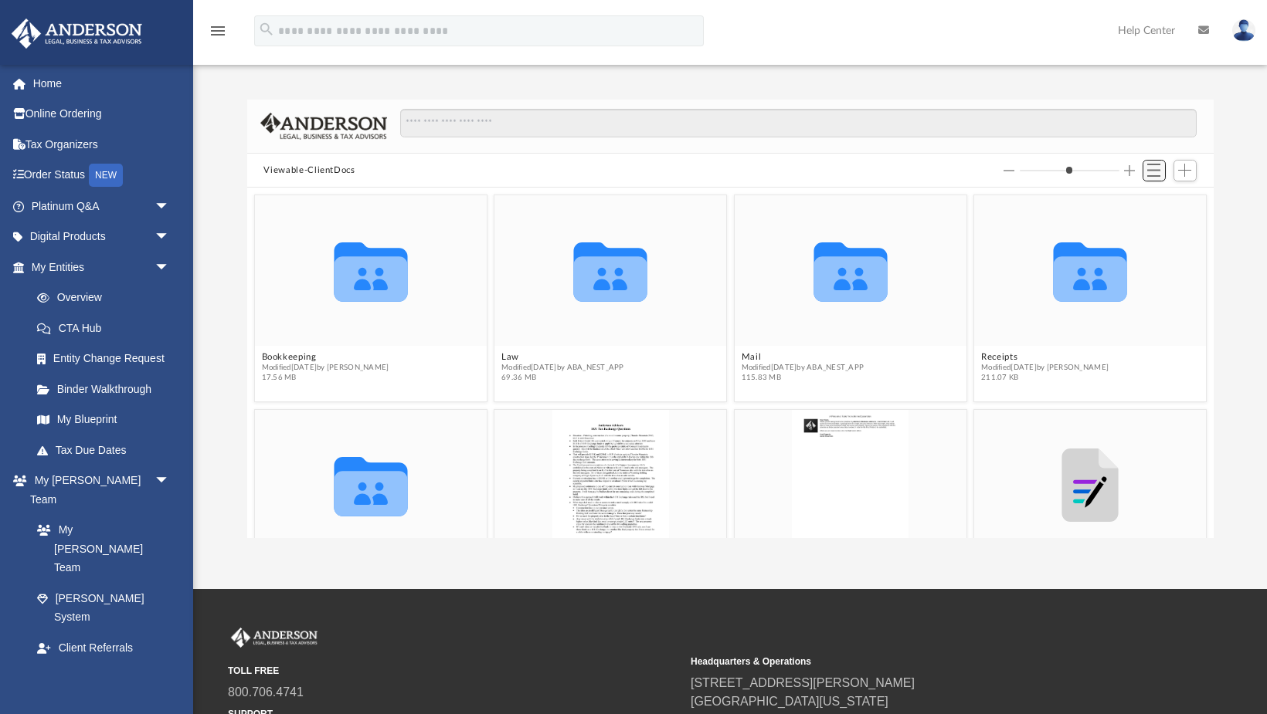
scroll to position [351, 965]
click at [1154, 168] on span "Switch to List View" at bounding box center [1153, 170] width 13 height 13
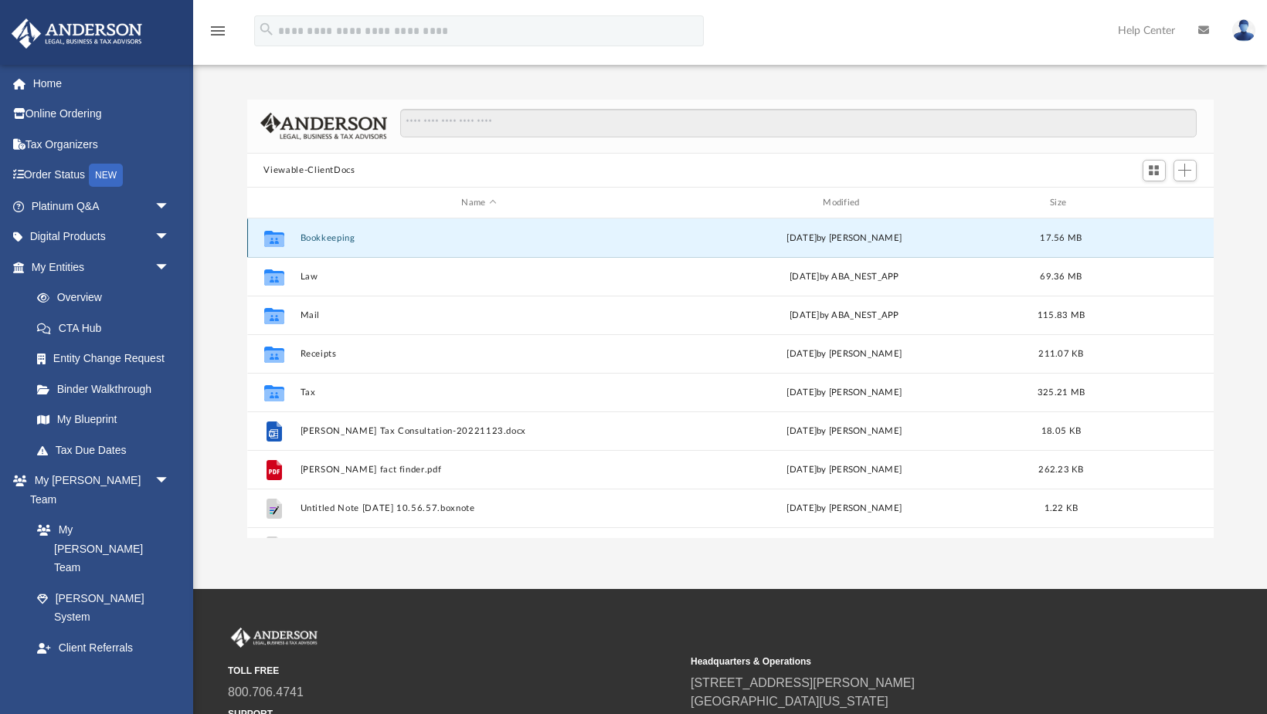
click at [318, 239] on button "Bookkeeping" at bounding box center [479, 238] width 358 height 10
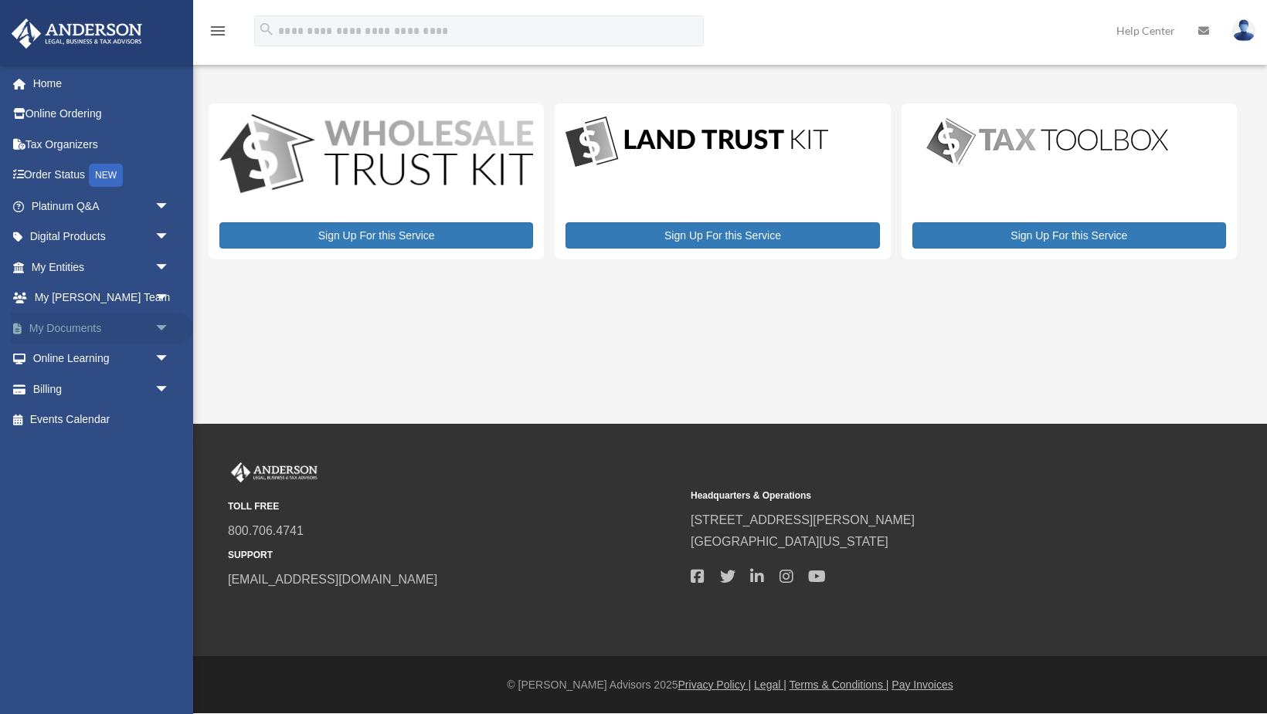
click at [161, 325] on span "arrow_drop_down" at bounding box center [169, 329] width 31 height 32
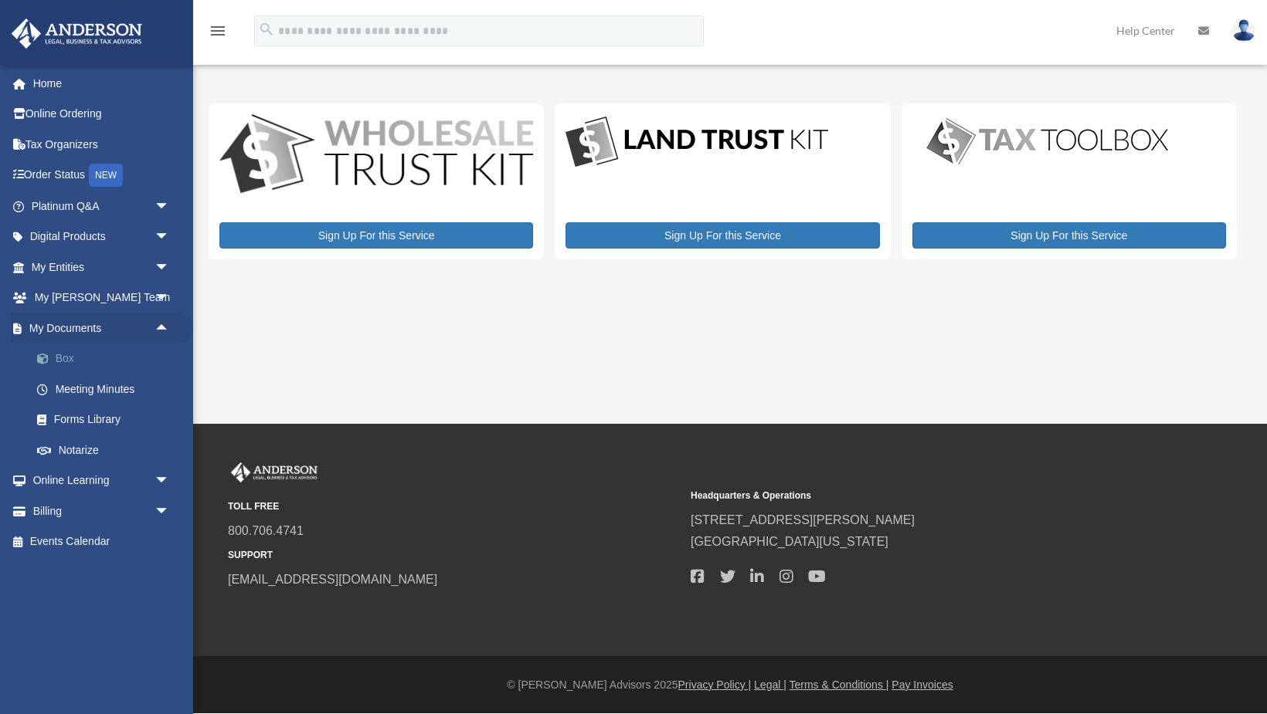
click at [71, 357] on link "Box" at bounding box center [107, 359] width 171 height 31
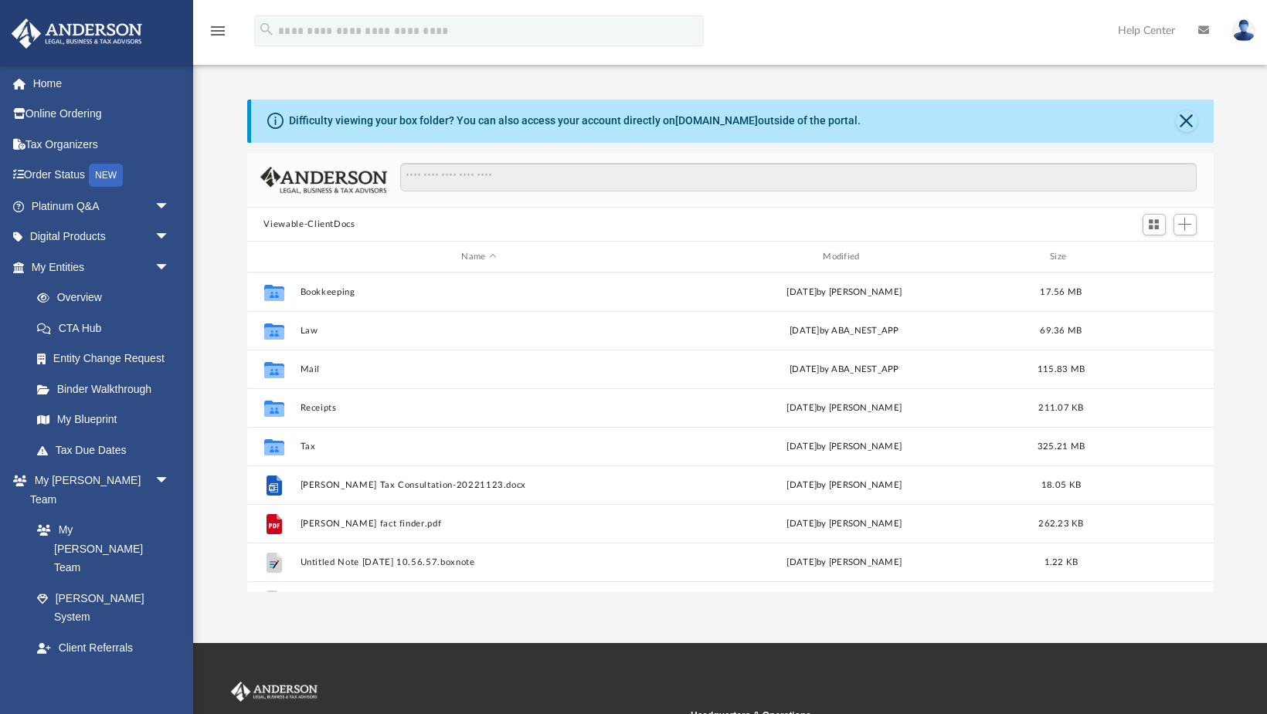
scroll to position [351, 965]
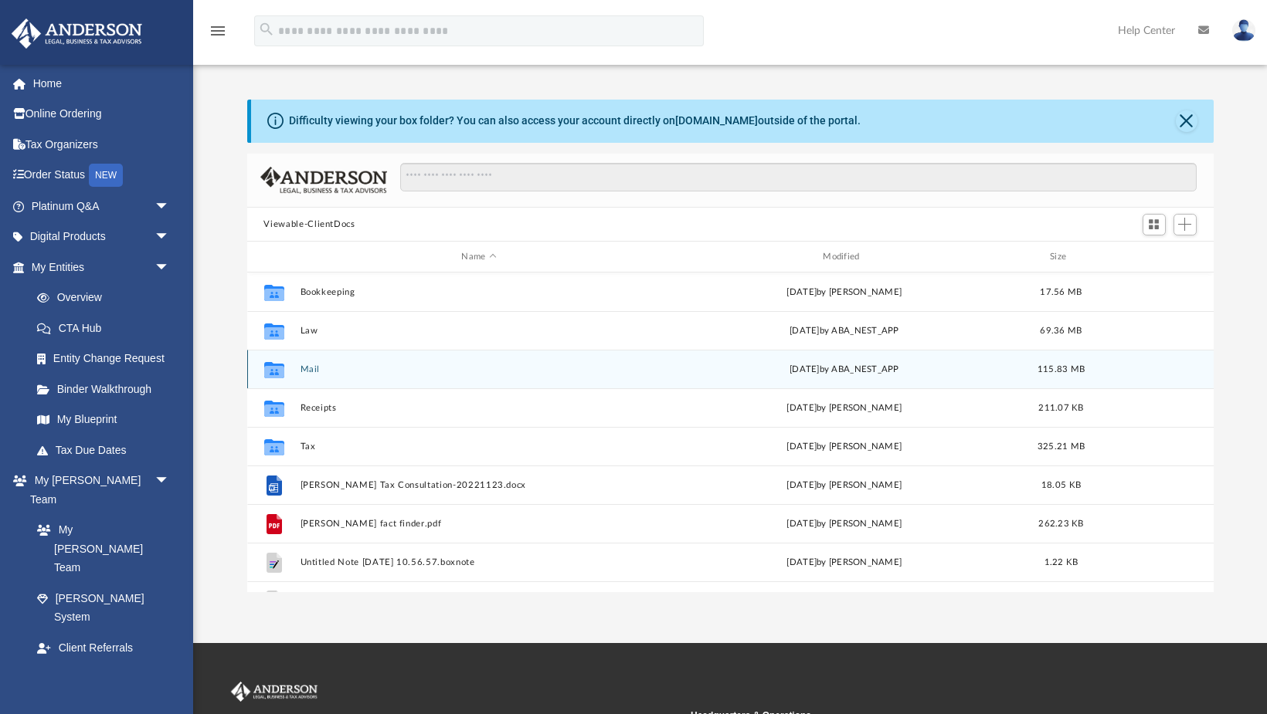
click at [272, 368] on icon "grid" at bounding box center [273, 370] width 20 height 16
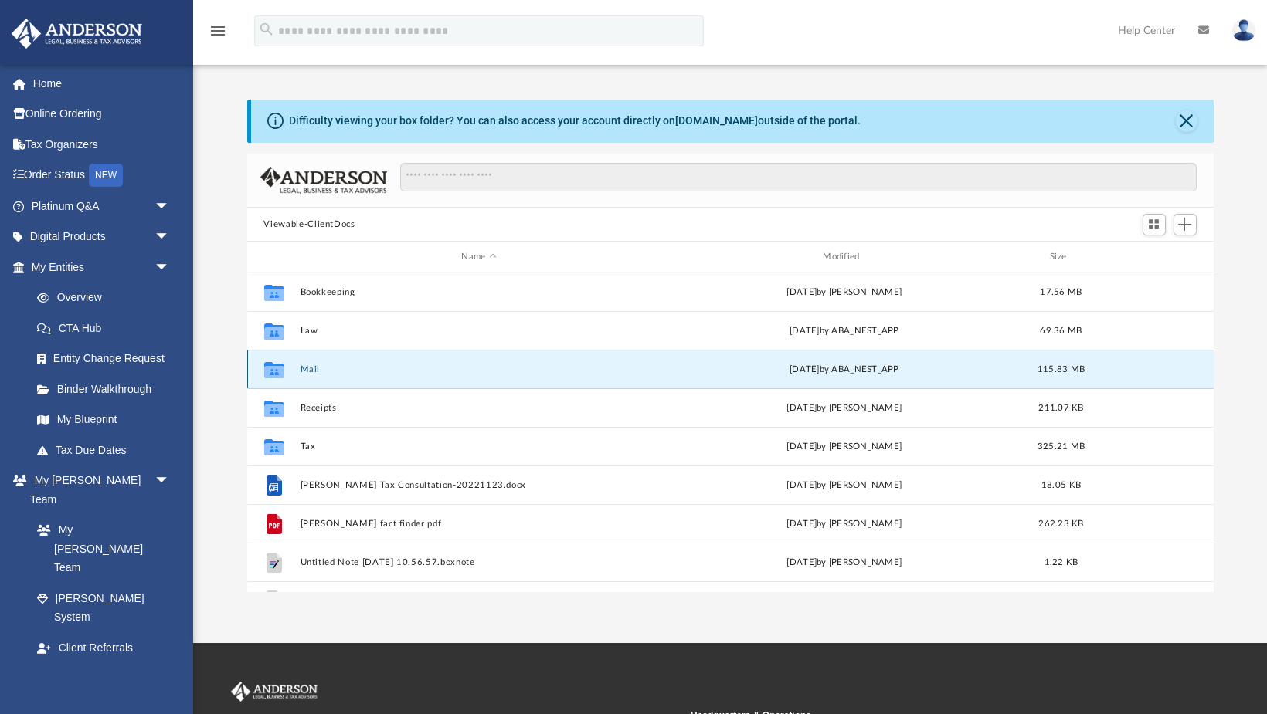
click at [307, 368] on button "Mail" at bounding box center [479, 370] width 358 height 10
click at [1186, 116] on button "Close" at bounding box center [1186, 121] width 22 height 22
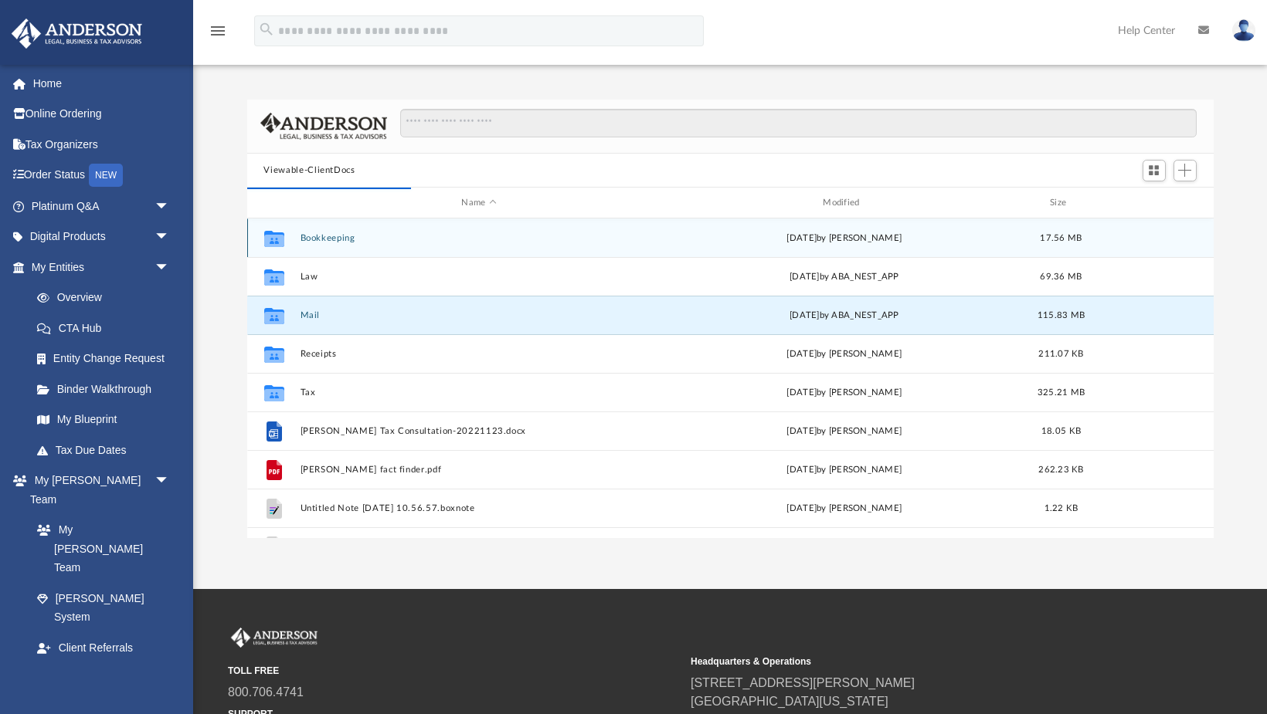
scroll to position [0, 0]
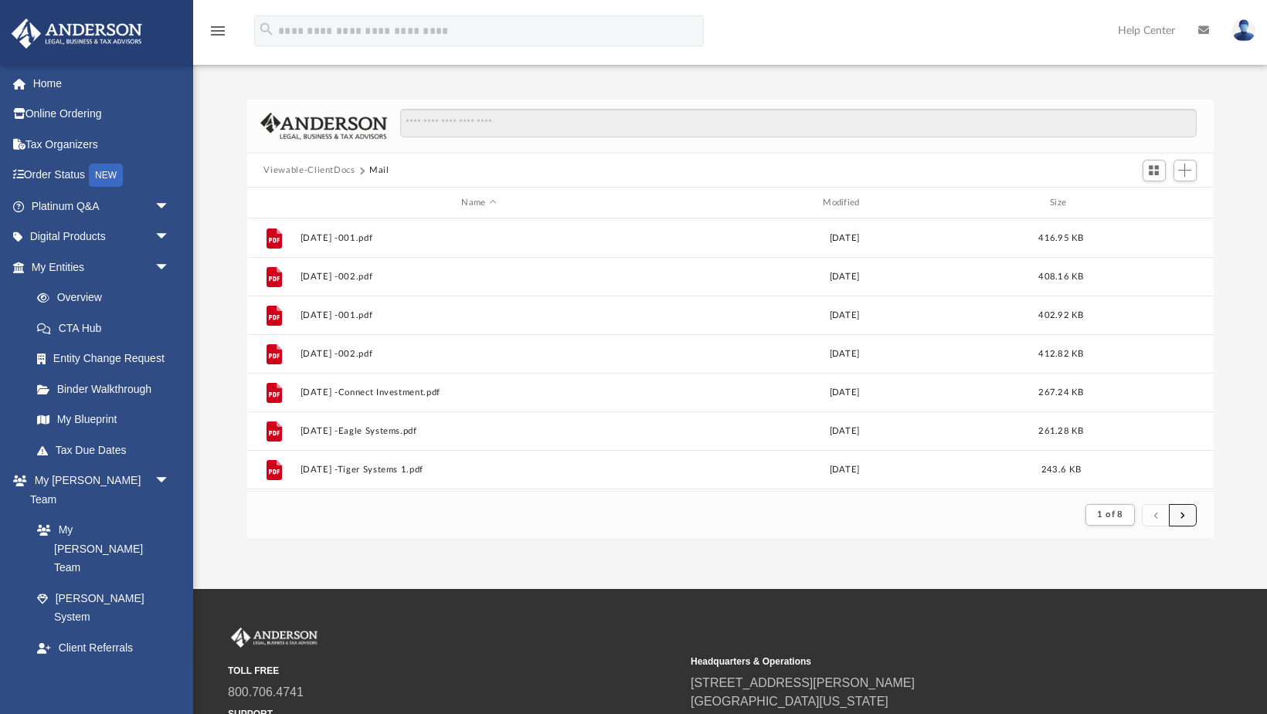
click at [1182, 518] on span "submit" at bounding box center [1182, 514] width 5 height 8
click at [1183, 518] on span "submit" at bounding box center [1182, 514] width 5 height 8
click at [1184, 518] on span "submit" at bounding box center [1182, 514] width 5 height 8
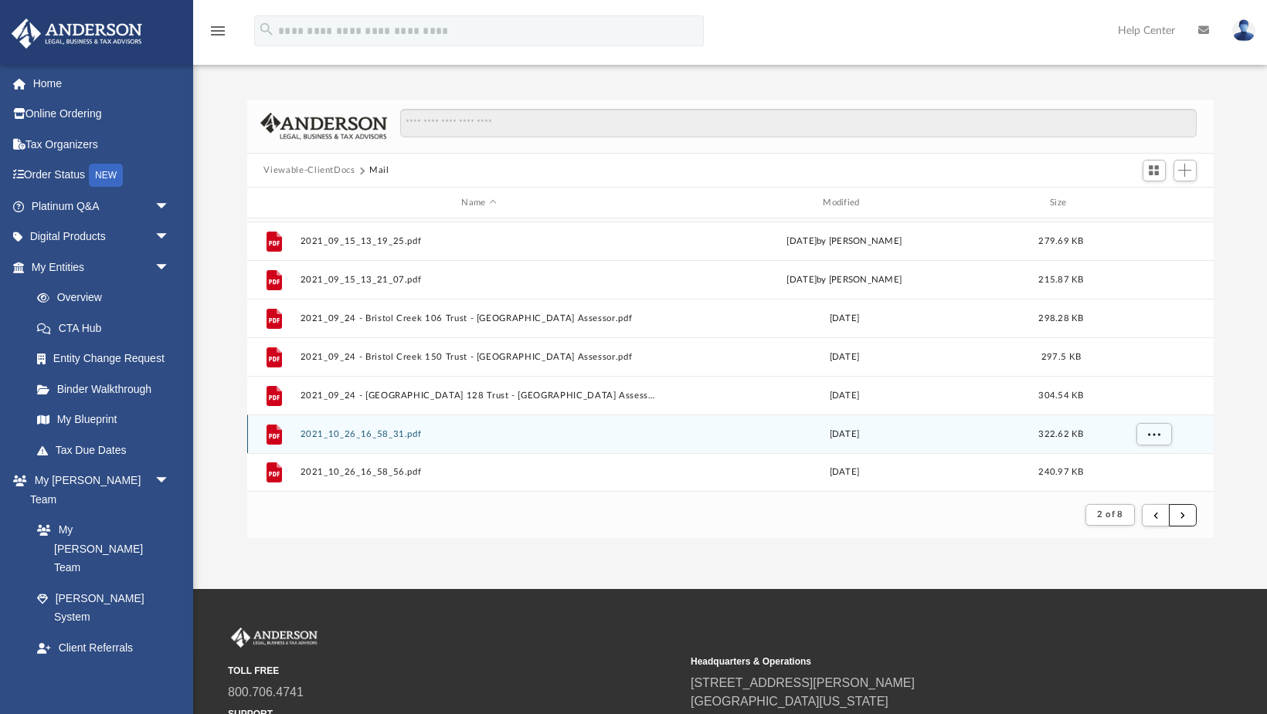
scroll to position [151, 0]
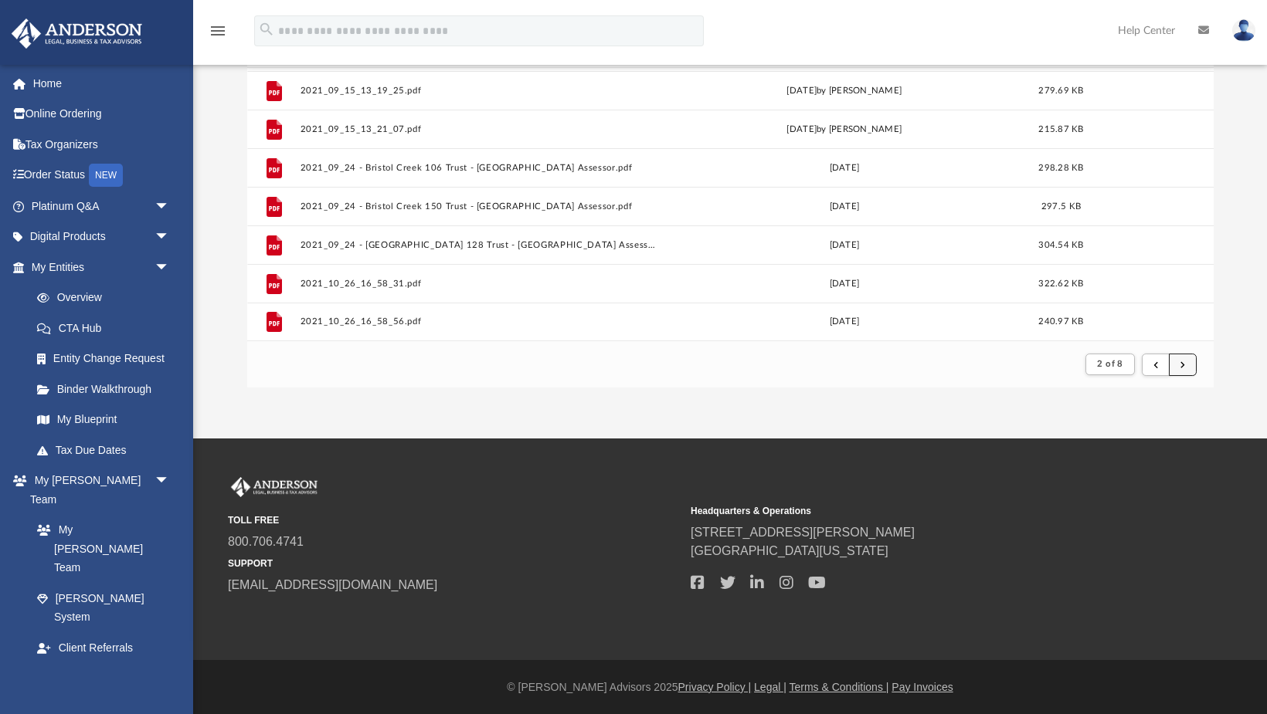
click at [1184, 365] on span "submit" at bounding box center [1182, 364] width 5 height 8
click at [1114, 370] on button "2 of 8" at bounding box center [1109, 365] width 49 height 22
click at [1120, 561] on ul "1 2 3 4 5 6 7 8" at bounding box center [1123, 479] width 23 height 203
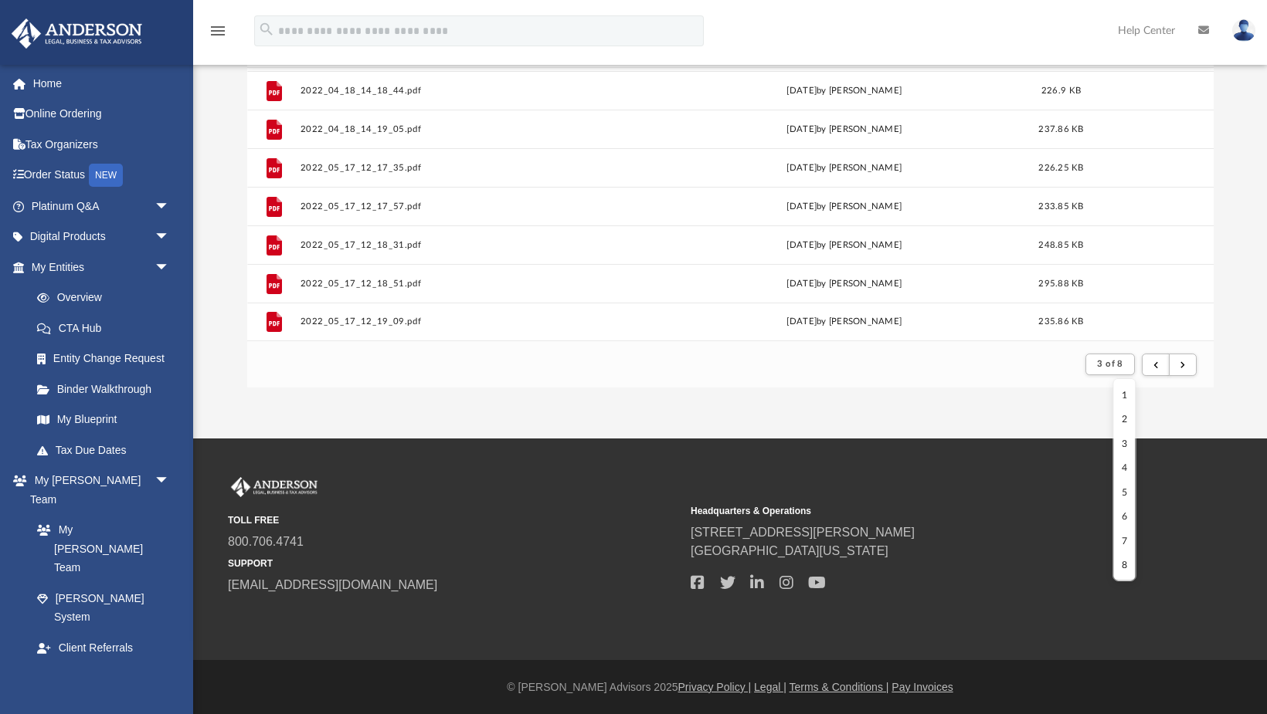
click at [1122, 563] on li "8" at bounding box center [1123, 566] width 5 height 16
click at [1114, 368] on span "3 of 8" at bounding box center [1109, 364] width 25 height 8
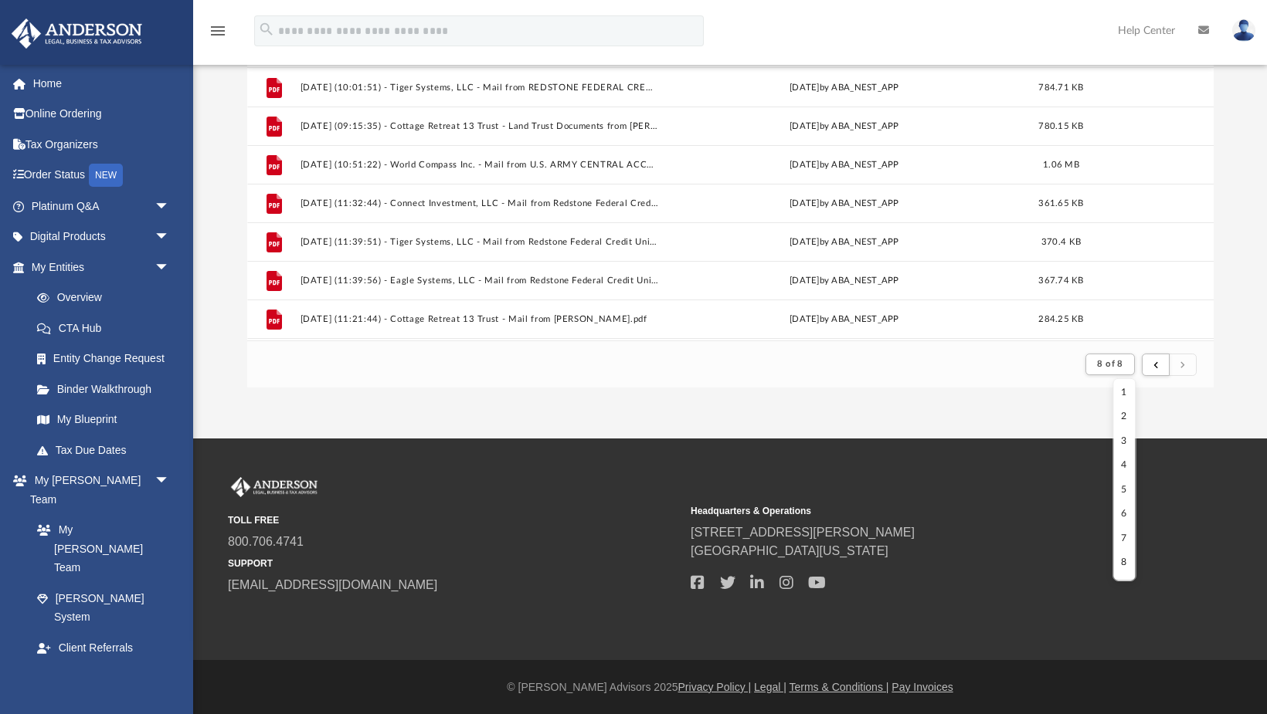
scroll to position [8, 0]
click at [371, 357] on footer "8 of 8" at bounding box center [730, 364] width 966 height 47
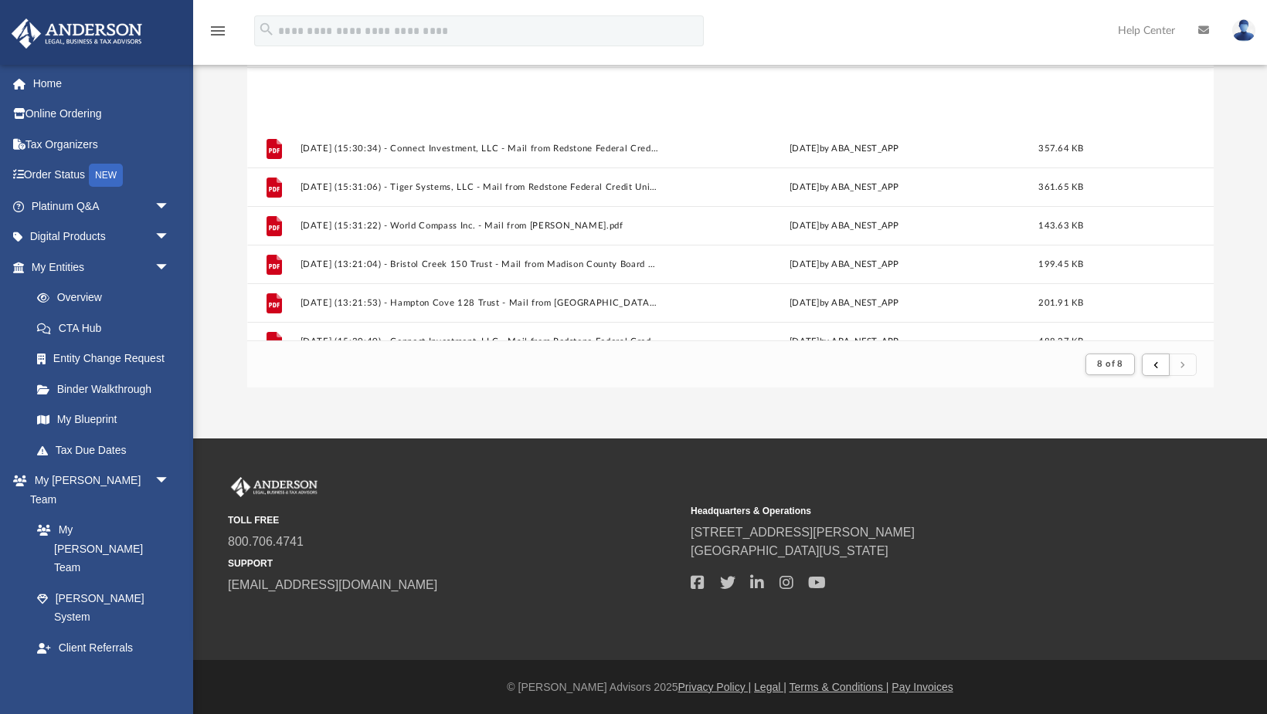
scroll to position [692, 0]
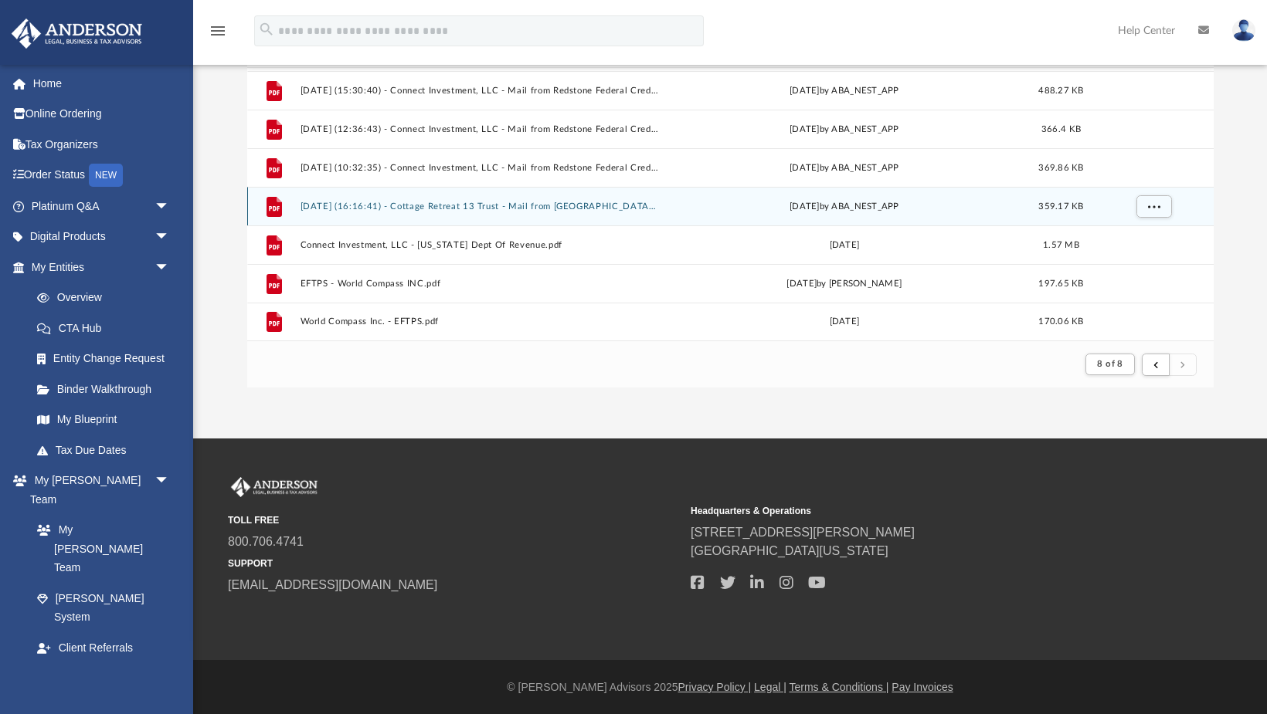
click at [381, 202] on button "2025.08.05 (16:16:41) - Cottage Retreat 13 Trust - Mail from Walton County Flor…" at bounding box center [479, 207] width 358 height 10
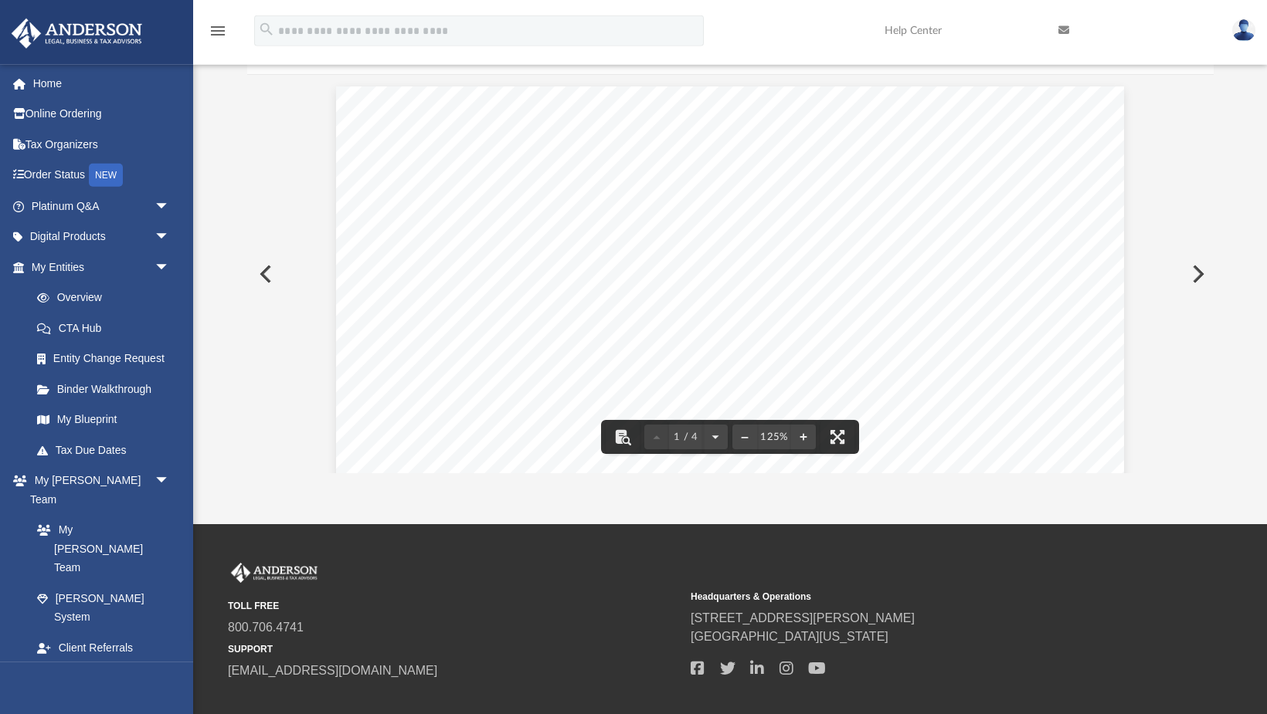
scroll to position [0, 0]
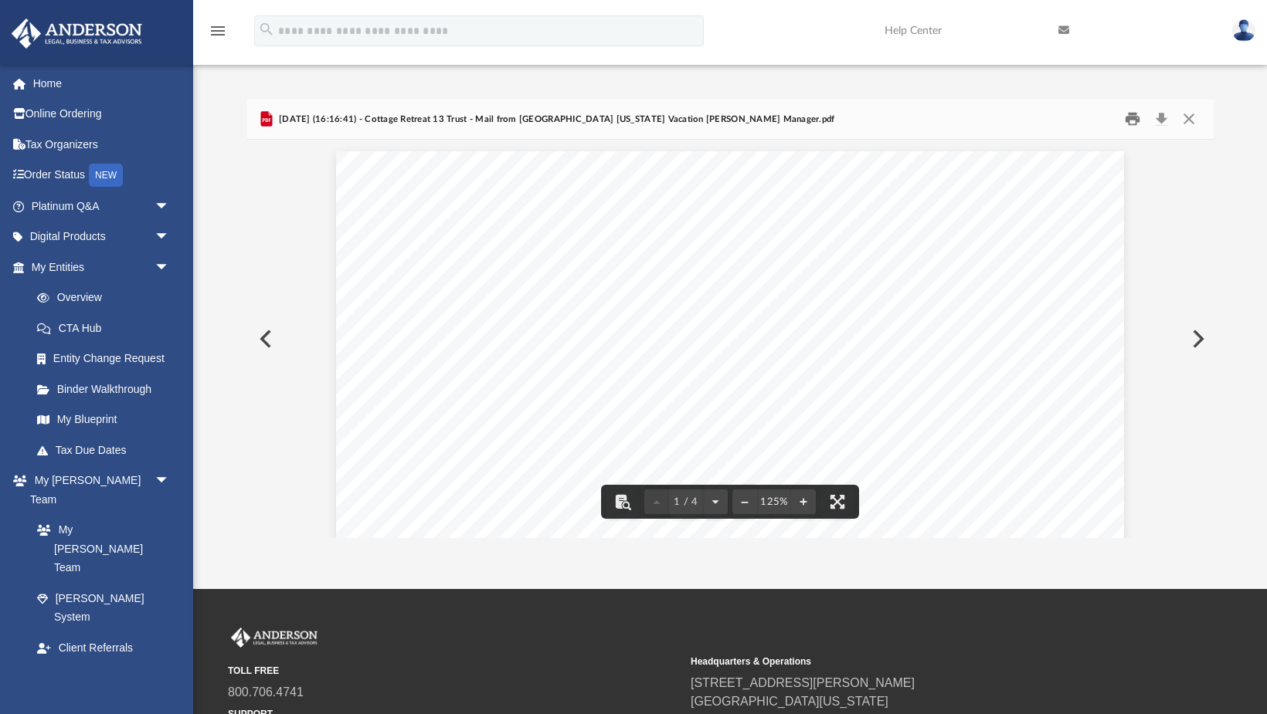
click at [1133, 120] on button "Print" at bounding box center [1132, 119] width 31 height 24
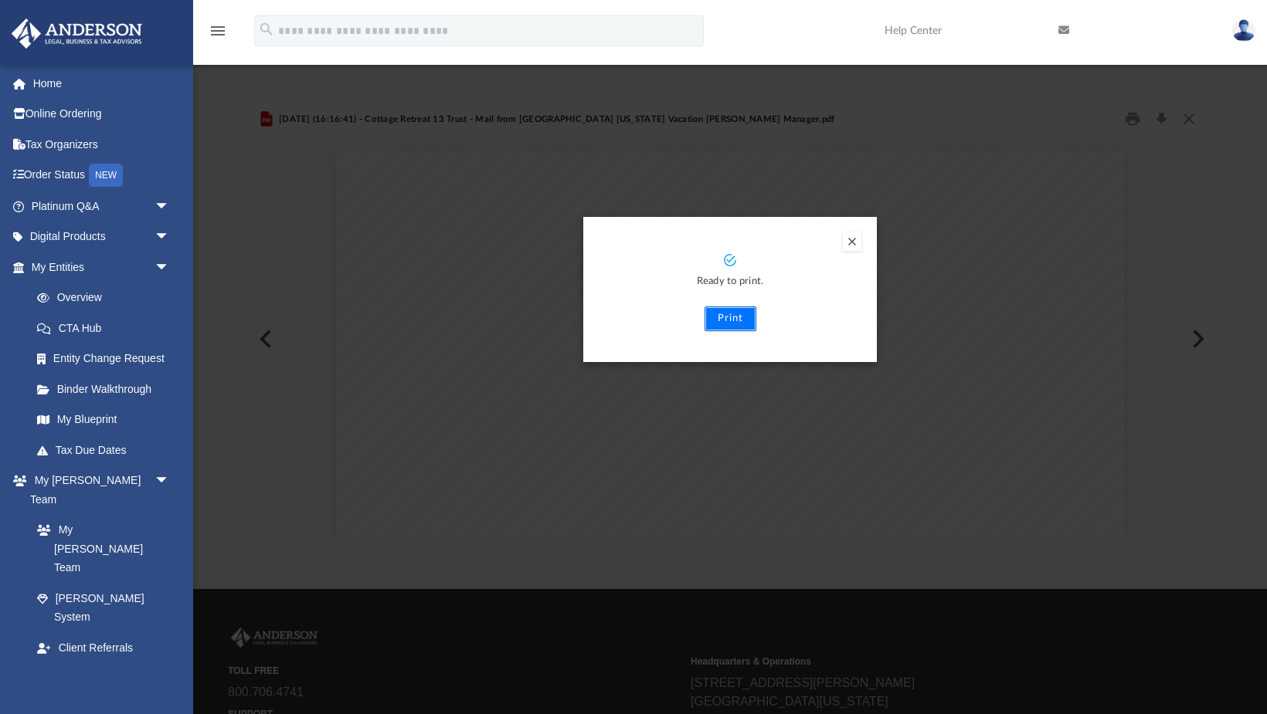
click at [730, 318] on button "Print" at bounding box center [730, 319] width 52 height 25
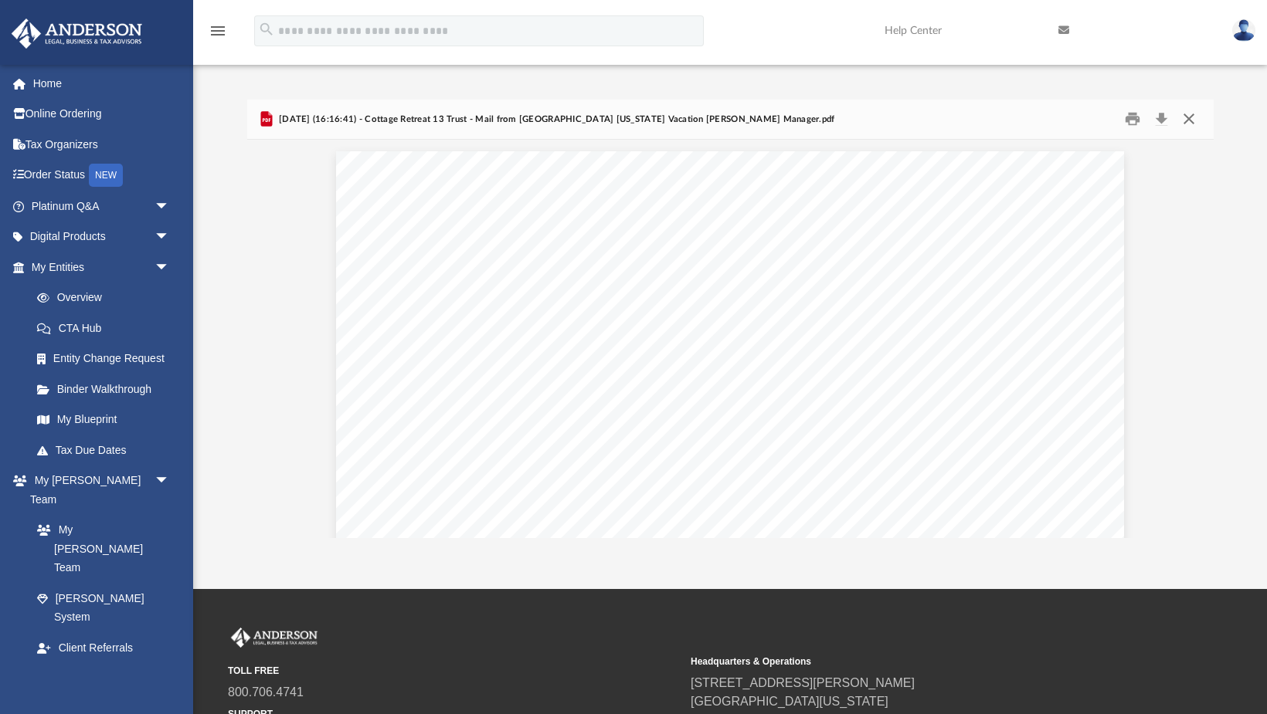
click at [1189, 117] on button "Close" at bounding box center [1189, 119] width 28 height 24
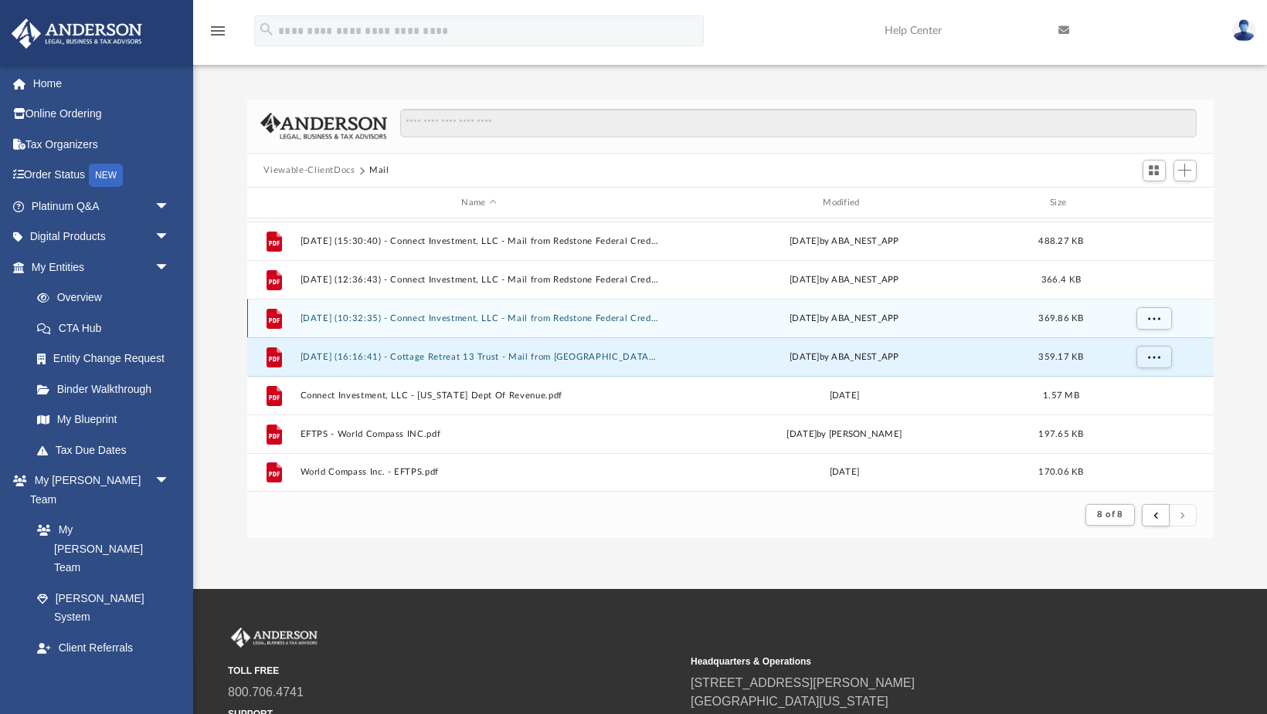
click at [436, 316] on button "2025.07.15 (10:32:35) - Connect Investment, LLC - Mail from Redstone Federal Cr…" at bounding box center [479, 319] width 358 height 10
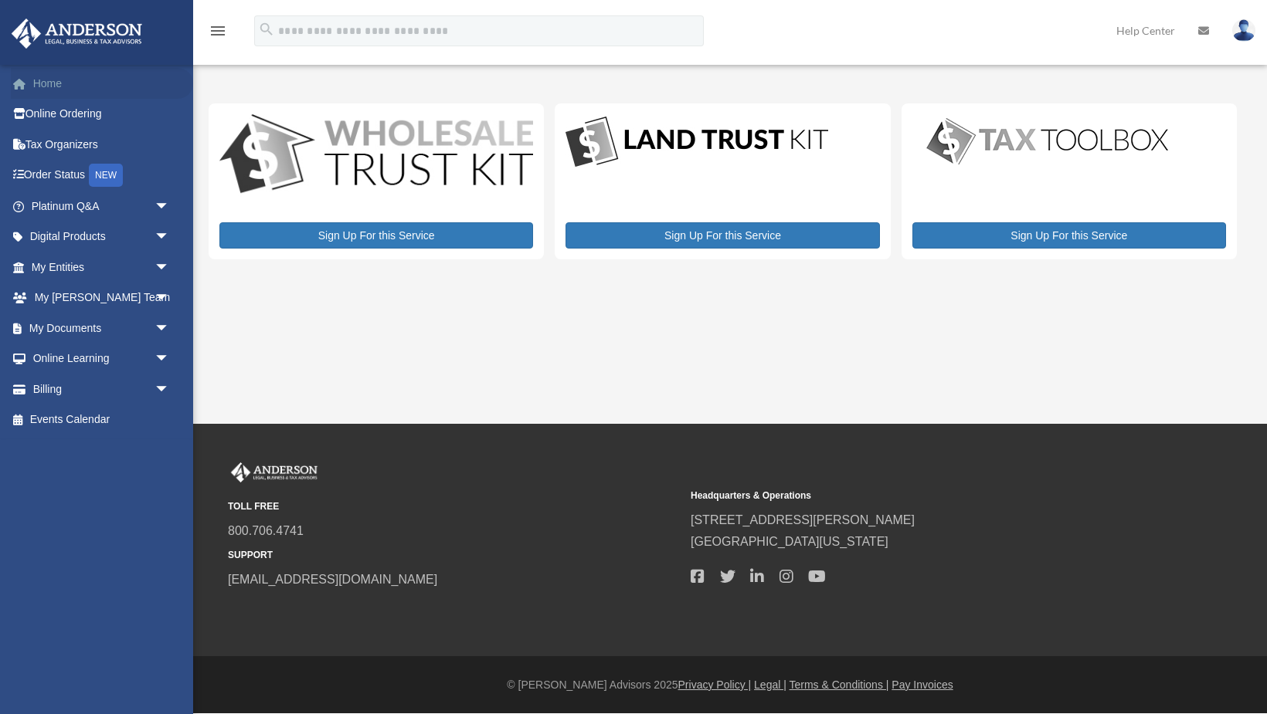
click at [56, 77] on link "Home" at bounding box center [102, 83] width 182 height 31
